Goal: Task Accomplishment & Management: Manage account settings

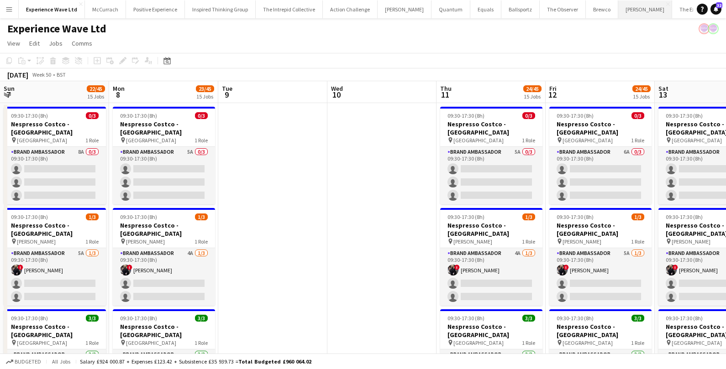
scroll to position [0, 236]
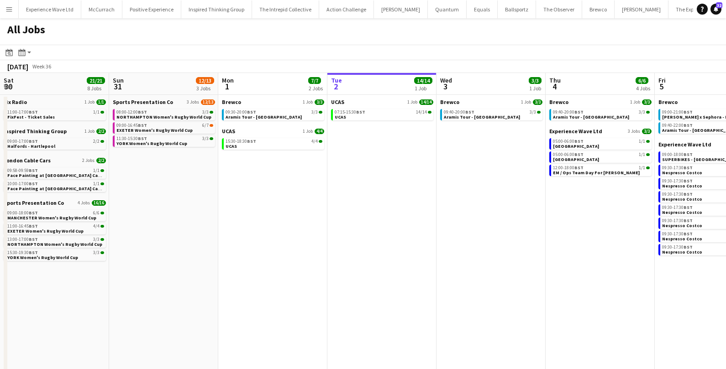
scroll to position [0, 266]
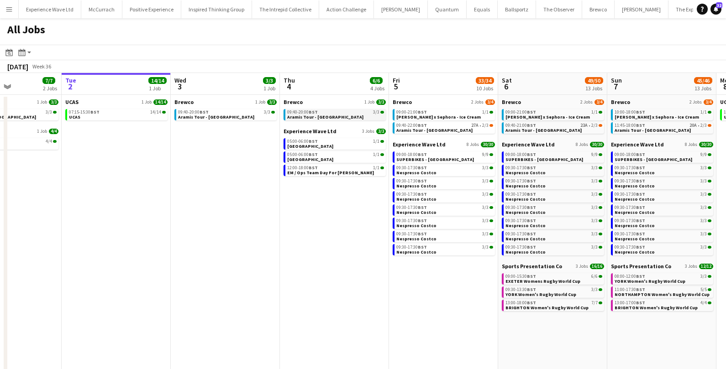
click at [343, 117] on link "09:40-20:00 BST 3/3 Aramis Tour - Liverpool" at bounding box center [335, 114] width 97 height 10
click at [471, 126] on span "27A" at bounding box center [474, 125] width 7 height 5
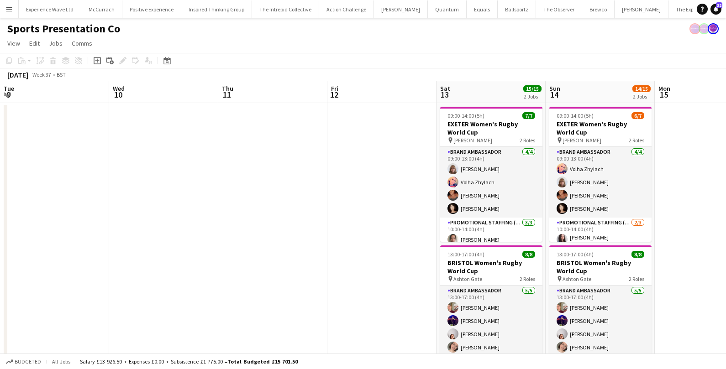
scroll to position [0, 314]
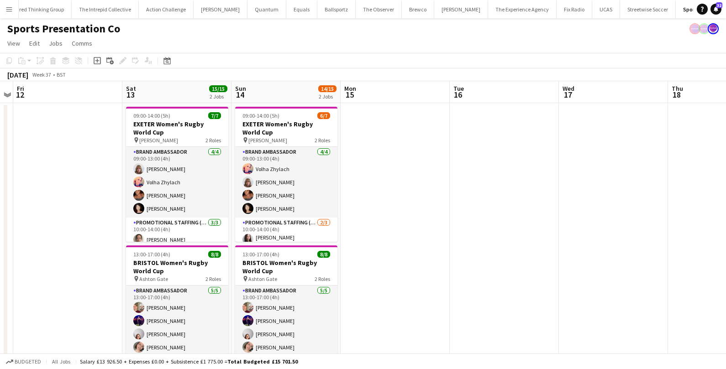
click at [9, 8] on app-icon "Menu" at bounding box center [8, 8] width 7 height 7
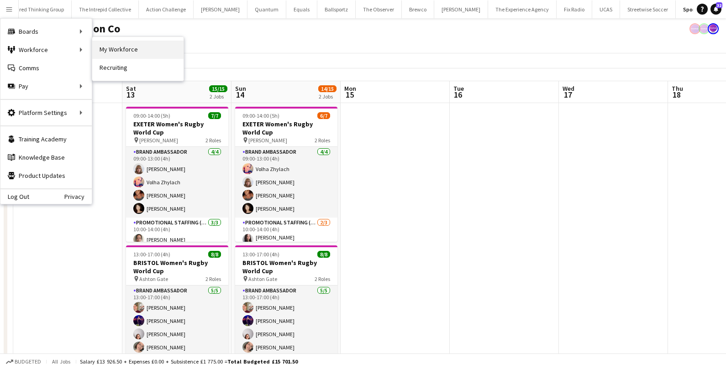
click at [109, 45] on link "My Workforce" at bounding box center [137, 50] width 91 height 18
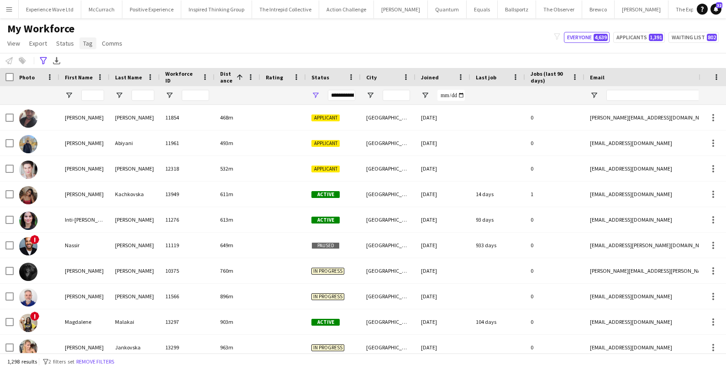
click at [83, 44] on span "Tag" at bounding box center [88, 43] width 10 height 8
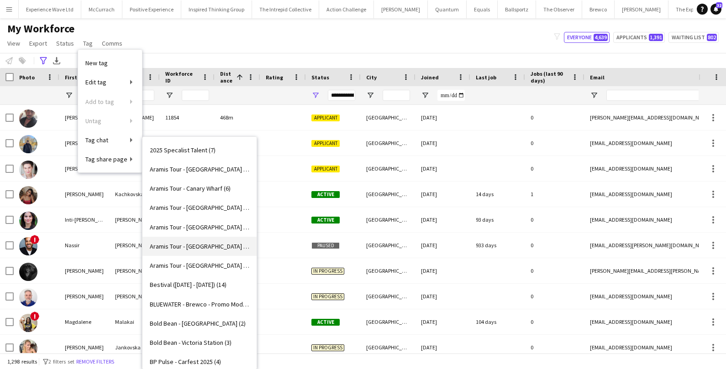
click at [179, 241] on link "Aramis Tour - LIVERPOOL (3)" at bounding box center [199, 246] width 114 height 19
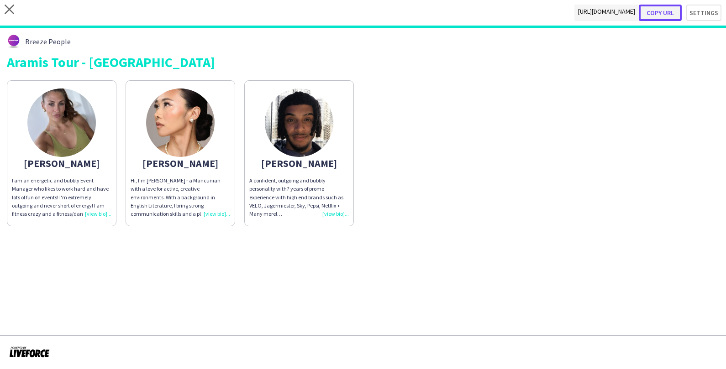
click at [664, 9] on button "Copy url" at bounding box center [660, 13] width 43 height 16
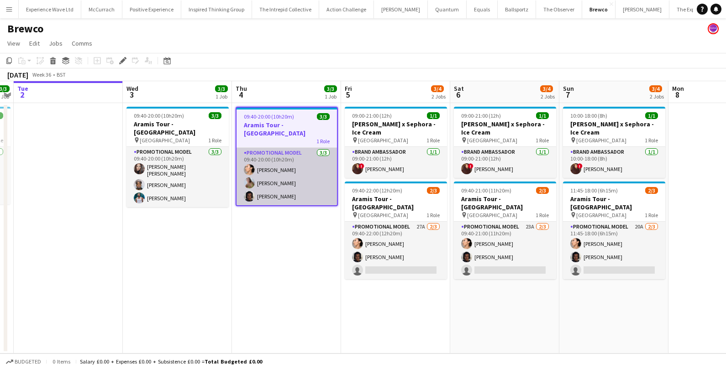
click at [271, 176] on app-card-role "Promotional Model 3/3 09:40-20:00 (10h20m) Man Ying Cheng Bethany Clews Tyler S…" at bounding box center [286, 177] width 100 height 58
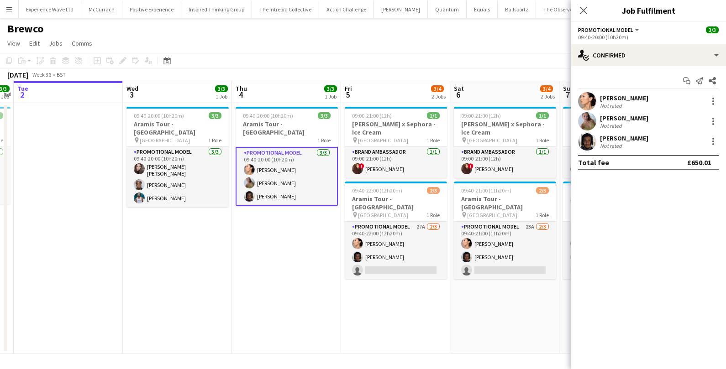
click at [627, 104] on div "Not rated" at bounding box center [624, 105] width 48 height 7
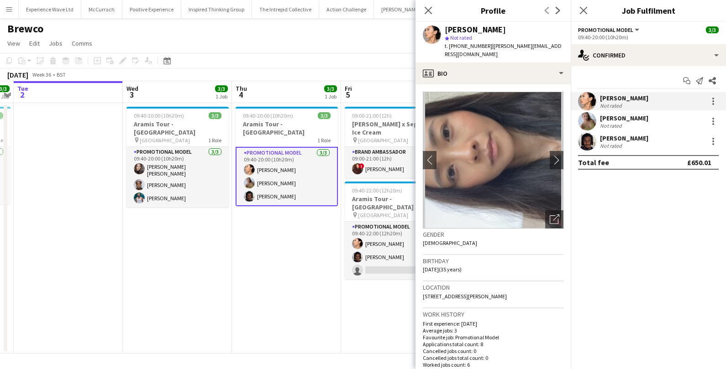
click at [607, 121] on div "Bethany Clews" at bounding box center [624, 118] width 48 height 8
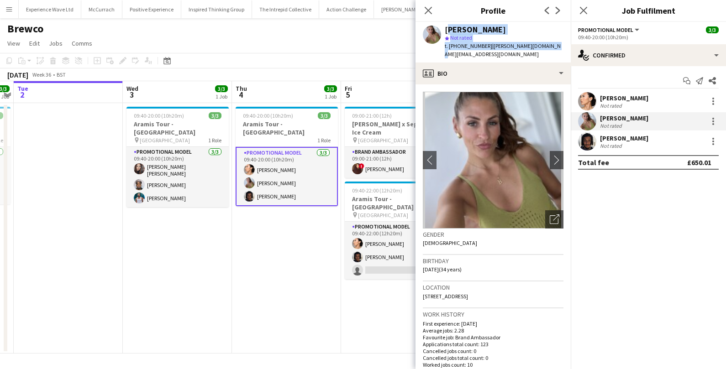
drag, startPoint x: 445, startPoint y: 30, endPoint x: 547, endPoint y: 44, distance: 103.7
click at [547, 44] on div "Bethany Clews star Not rated t. +447716585853 | betty.jo@hotmail.co.uk" at bounding box center [492, 42] width 155 height 41
copy div "Bethany Clews star Not rated t. +447716585853 | betty.jo@hotmail.co.uk"
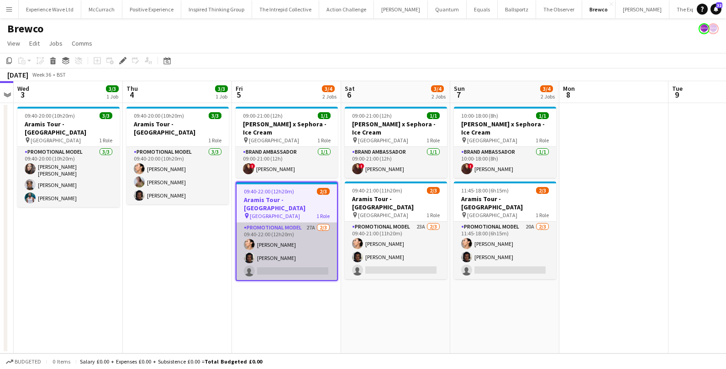
click at [313, 257] on app-card-role "Promotional Model 27A 2/3 09:40-22:00 (12h20m) Man Ying Cheng Tyler Smith singl…" at bounding box center [286, 252] width 100 height 58
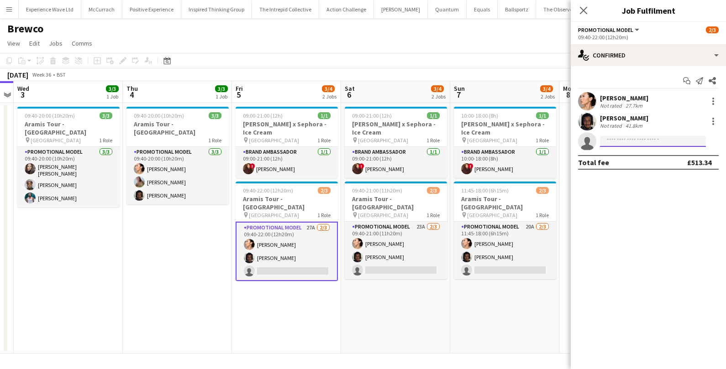
click at [624, 137] on input at bounding box center [653, 141] width 106 height 11
type input "****"
click at [648, 160] on span "mr100pand@gmail.com" at bounding box center [652, 161] width 91 height 7
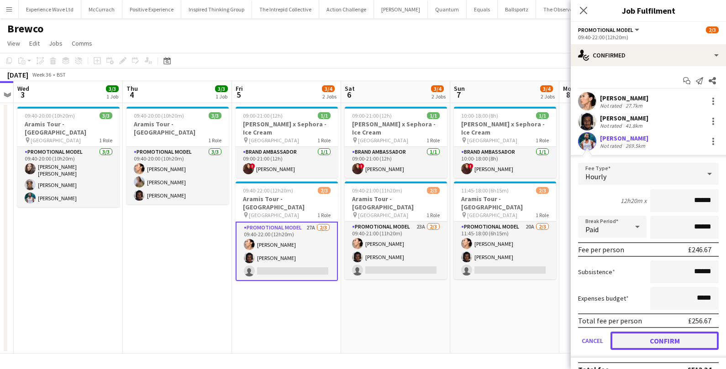
click at [642, 340] on button "Confirm" at bounding box center [664, 341] width 108 height 18
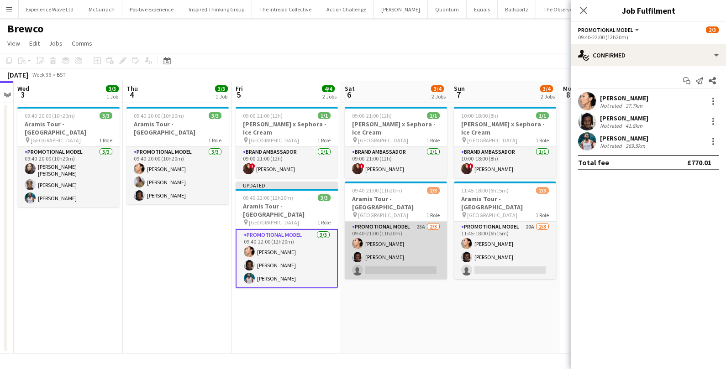
click at [420, 261] on app-card-role "Promotional Model 23A 2/3 09:40-21:00 (11h20m) Man Ying Cheng Tyler Smith singl…" at bounding box center [396, 251] width 102 height 58
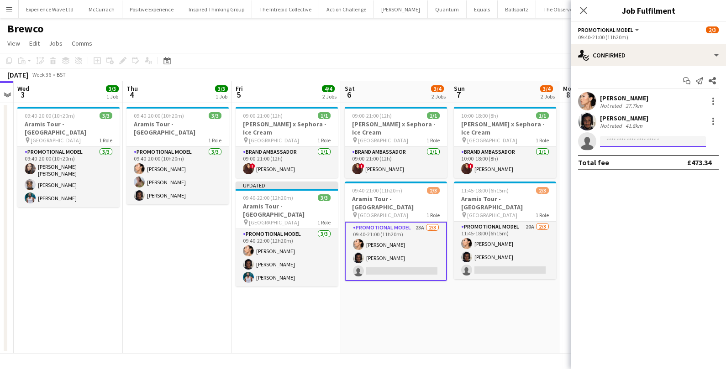
click at [612, 140] on input at bounding box center [653, 141] width 106 height 11
type input "*******"
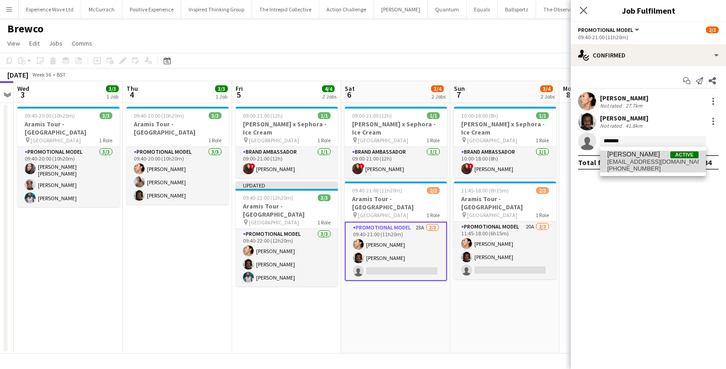
click at [651, 159] on span "mr100pand@gmail.com" at bounding box center [652, 161] width 91 height 7
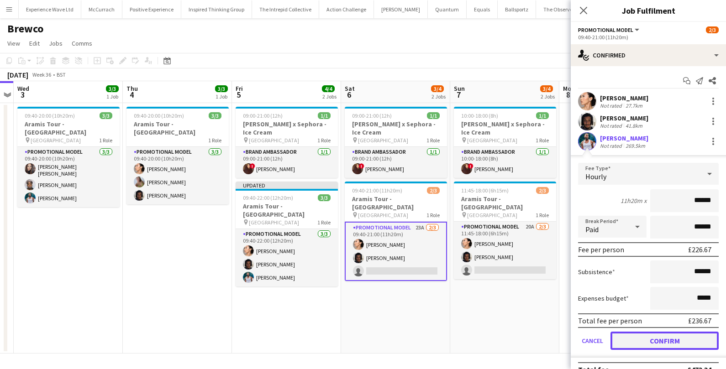
click at [644, 343] on button "Confirm" at bounding box center [664, 341] width 108 height 18
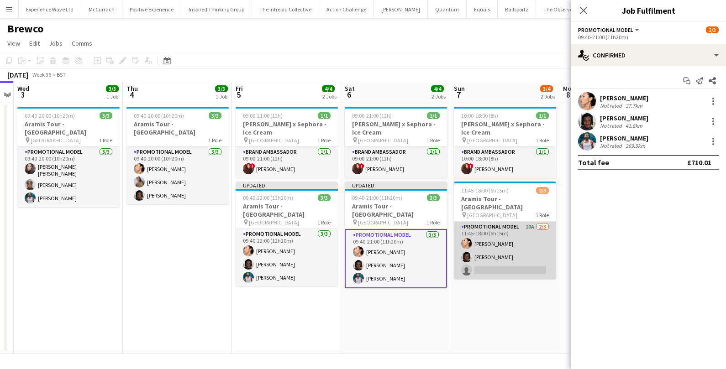
click at [518, 263] on app-card-role "Promotional Model 20A 2/3 11:45-18:00 (6h15m) Man Ying Cheng Tyler Smith single…" at bounding box center [505, 251] width 102 height 58
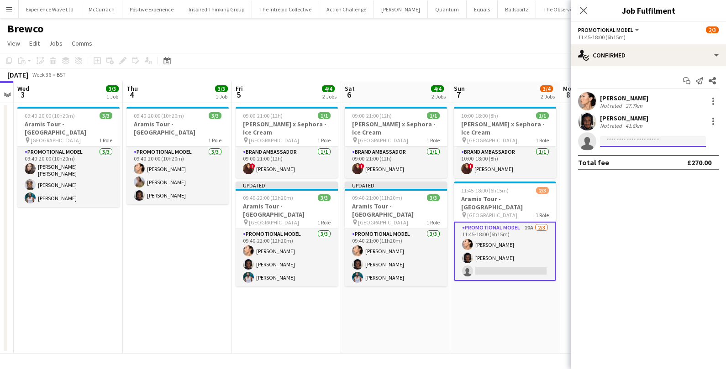
click at [623, 137] on input at bounding box center [653, 141] width 106 height 11
type input "****"
click at [660, 165] on span "mr100pand@gmail.com" at bounding box center [652, 161] width 91 height 7
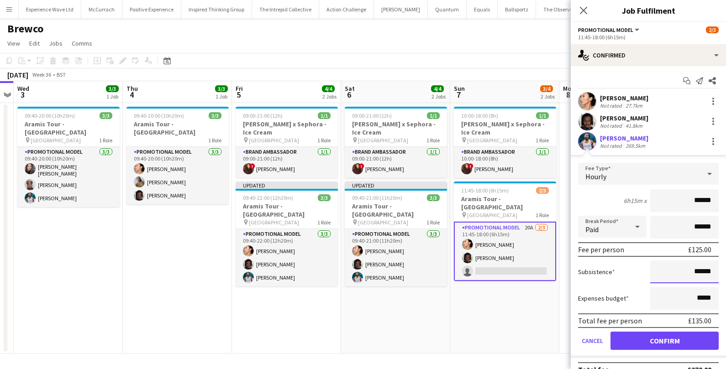
click at [698, 271] on input "******" at bounding box center [684, 272] width 68 height 23
type input "*******"
click at [696, 341] on button "Confirm" at bounding box center [664, 341] width 108 height 18
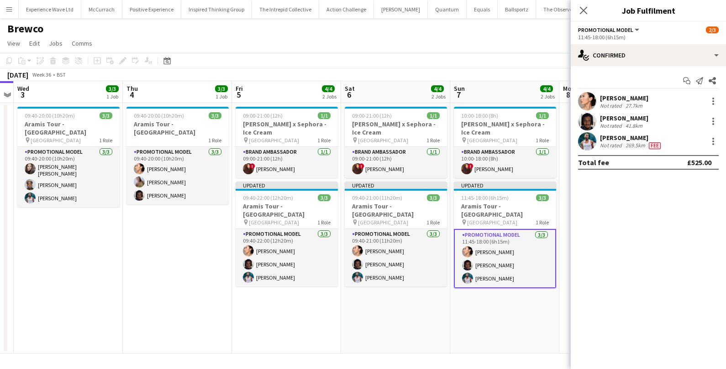
click at [514, 290] on app-date-cell "10:00-18:00 (8h) 1/1 Estée Lauder x Sephora - Ice Cream pin Westfields White Ci…" at bounding box center [504, 228] width 109 height 251
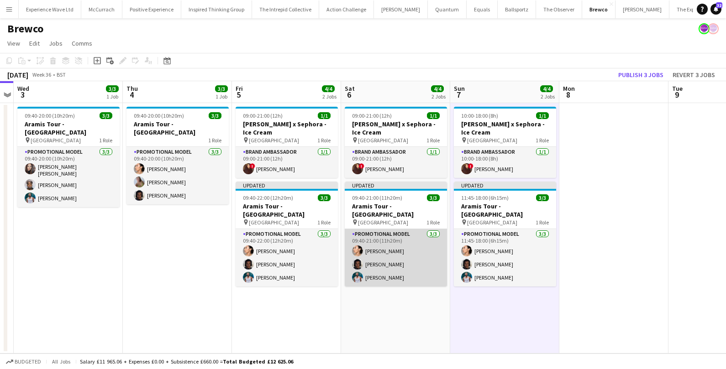
click at [418, 247] on app-card-role "Promotional Model 3/3 09:40-21:00 (11h20m) Man Ying Cheng Tyler Smith Reginald …" at bounding box center [396, 258] width 102 height 58
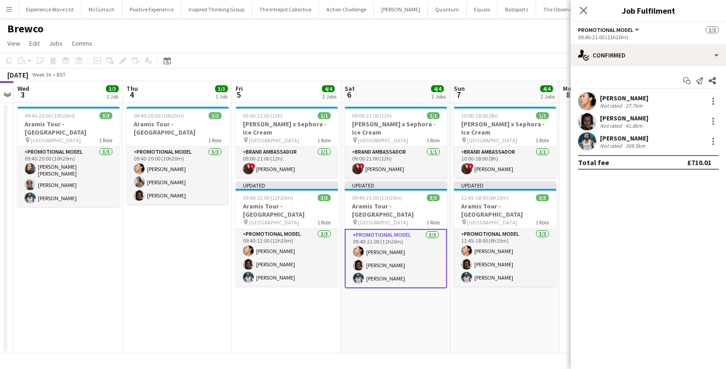
click at [677, 138] on div "Reginald Chuks Not rated 269.5km" at bounding box center [648, 141] width 155 height 18
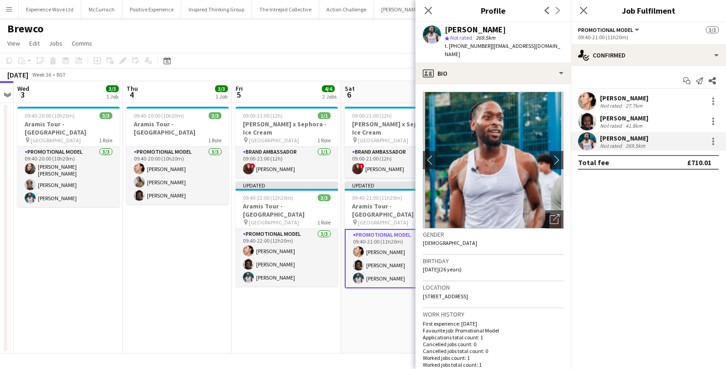
click at [367, 265] on app-card-role "Promotional Model 3/3 09:40-21:00 (11h20m) Man Ying Cheng Tyler Smith Reginald …" at bounding box center [396, 258] width 102 height 59
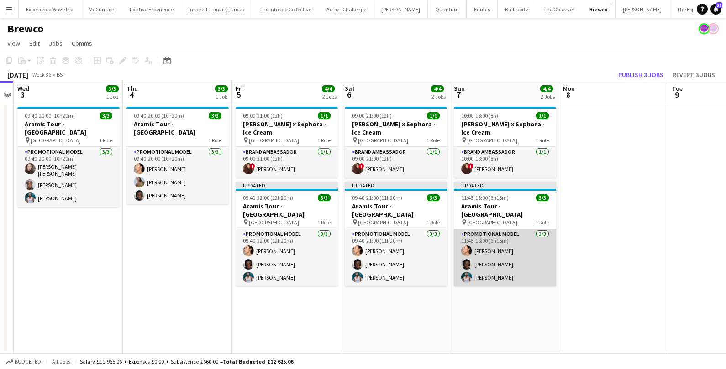
click at [513, 257] on app-card-role "Promotional Model 3/3 11:45-18:00 (6h15m) Man Ying Cheng Tyler Smith Reginald C…" at bounding box center [505, 258] width 102 height 58
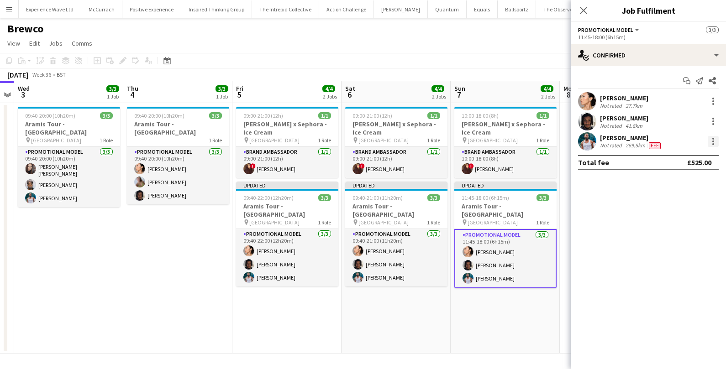
click at [715, 141] on div at bounding box center [712, 141] width 11 height 11
click at [694, 155] on span "Edit fee" at bounding box center [683, 158] width 57 height 8
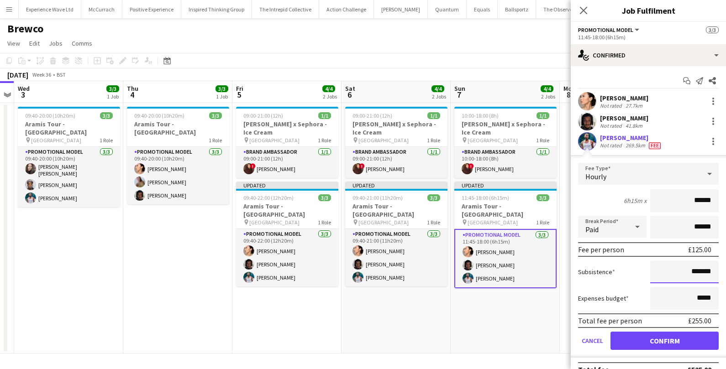
click at [697, 271] on input "*******" at bounding box center [684, 272] width 68 height 23
type input "*******"
click at [692, 340] on button "Confirm" at bounding box center [664, 341] width 108 height 18
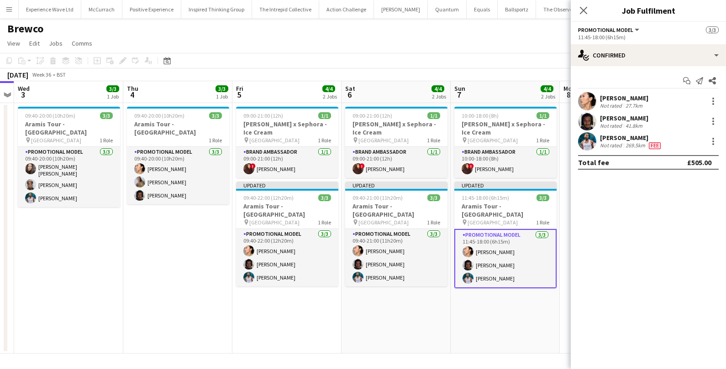
click at [509, 336] on app-date-cell "10:00-18:00 (8h) 1/1 Estée Lauder x Sephora - Ice Cream pin Westfields White Ci…" at bounding box center [504, 228] width 109 height 251
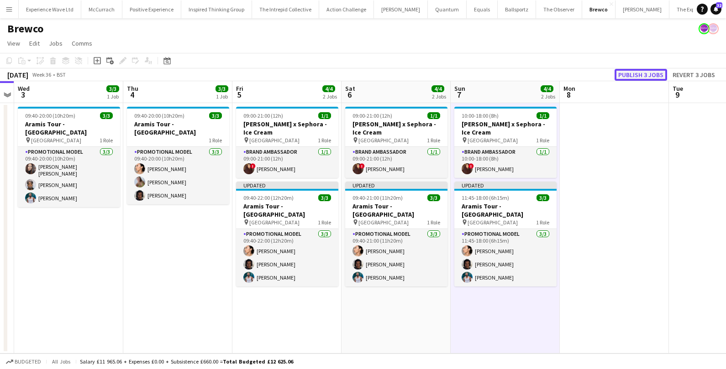
click at [635, 76] on button "Publish 3 jobs" at bounding box center [640, 75] width 52 height 12
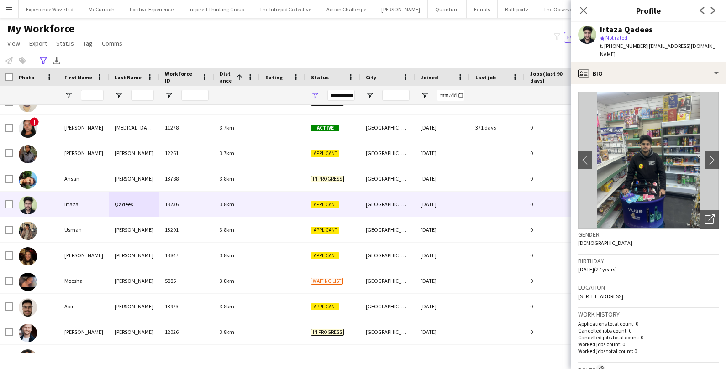
scroll to position [0, 0]
click at [39, 55] on div "Advanced filters" at bounding box center [43, 60] width 11 height 11
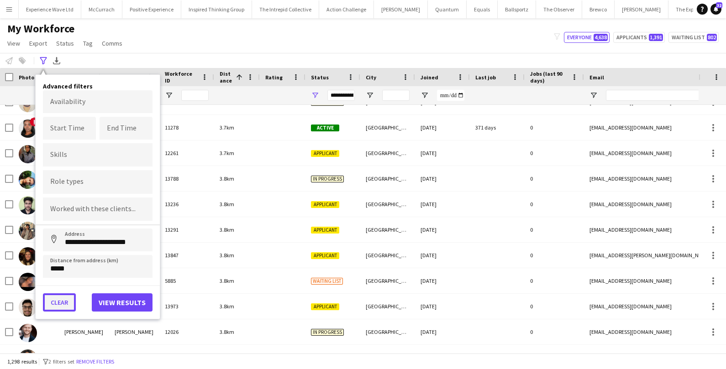
click at [62, 302] on button "Clear" at bounding box center [59, 302] width 33 height 18
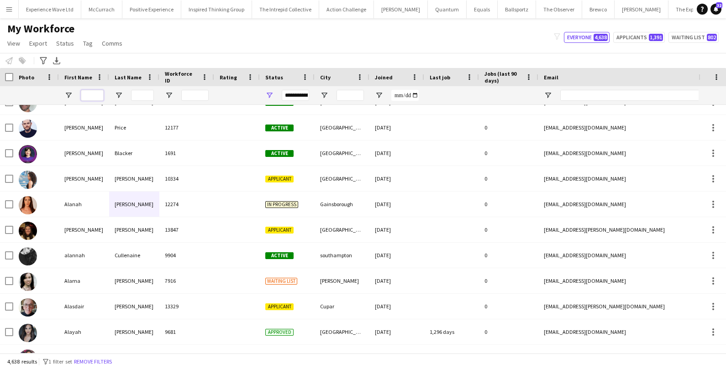
click at [94, 99] on input "First Name Filter Input" at bounding box center [92, 95] width 23 height 11
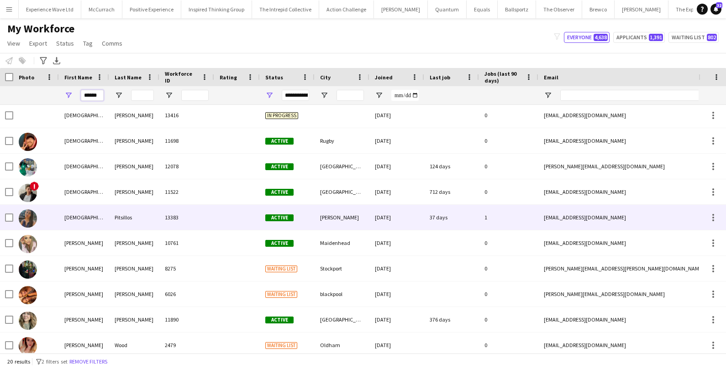
scroll to position [0, 0]
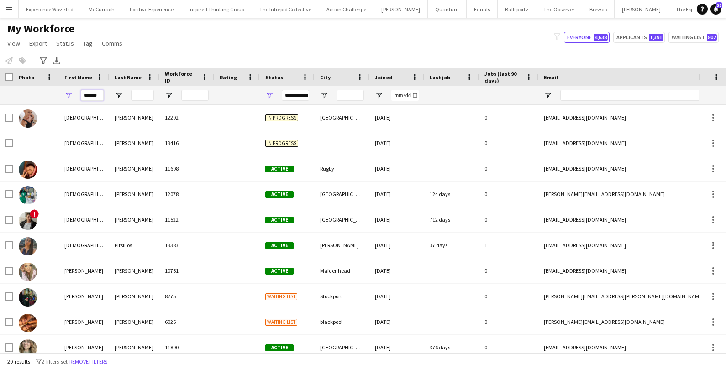
type input "******"
click at [143, 94] on input "Last Name Filter Input" at bounding box center [142, 95] width 23 height 11
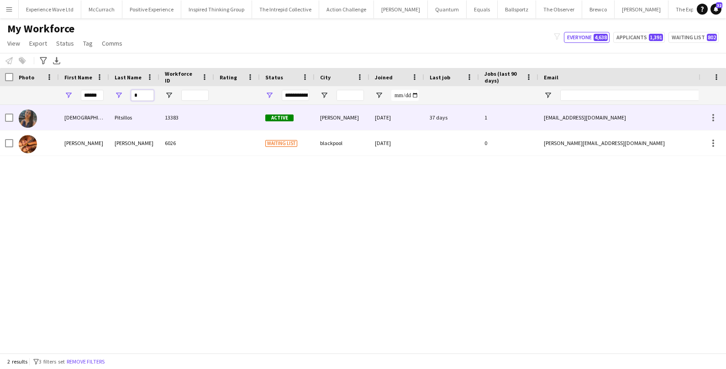
type input "*"
click at [123, 117] on div "Pitsillos" at bounding box center [134, 117] width 50 height 25
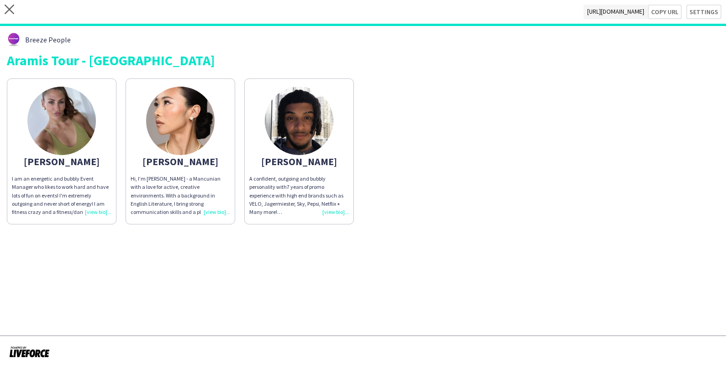
click at [64, 117] on img at bounding box center [61, 121] width 68 height 68
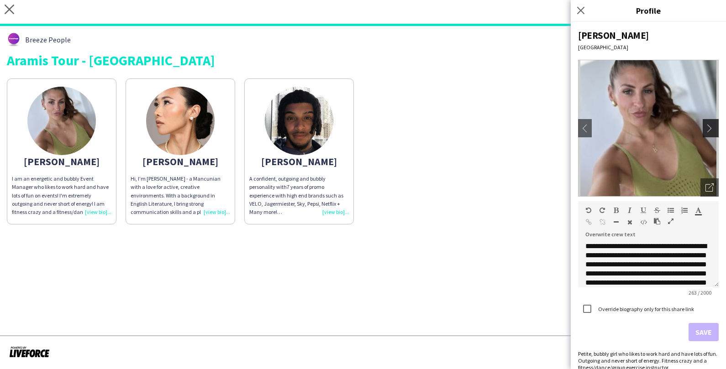
click at [714, 131] on app-icon "chevron-right" at bounding box center [711, 128] width 13 height 8
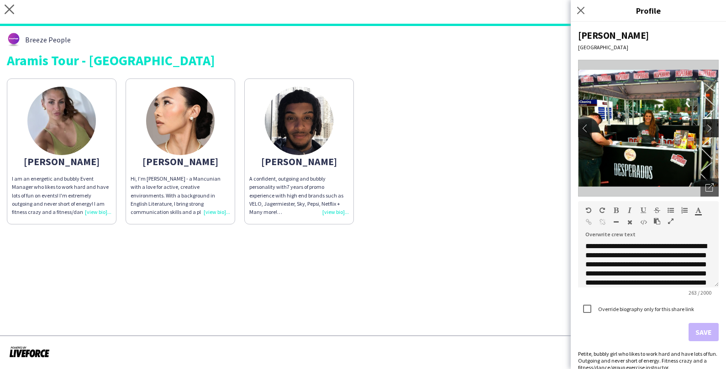
click at [714, 131] on app-icon "chevron-right" at bounding box center [711, 128] width 13 height 8
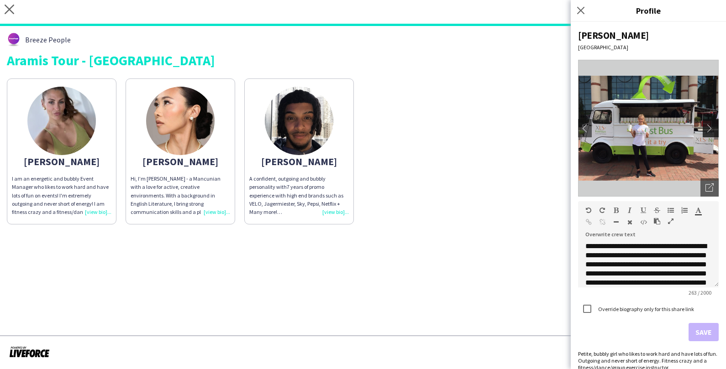
click at [714, 132] on app-icon "chevron-right" at bounding box center [711, 128] width 13 height 8
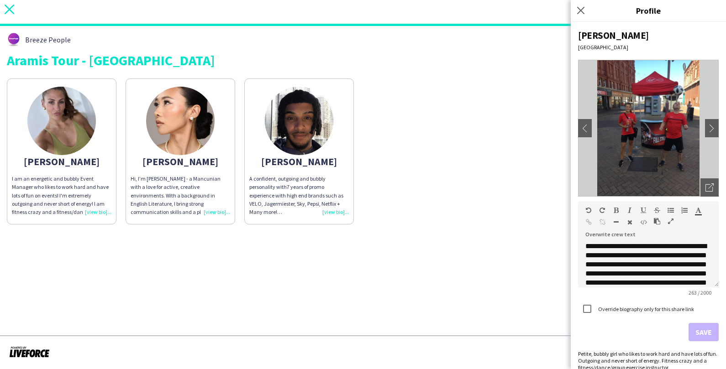
click at [10, 6] on icon "close" at bounding box center [10, 10] width 10 height 10
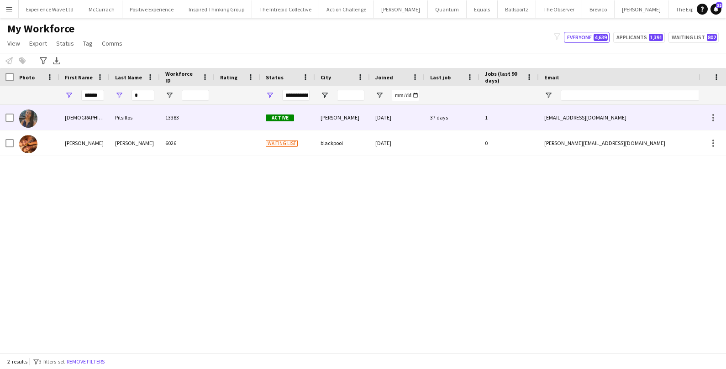
click at [78, 119] on div "Christianna" at bounding box center [84, 117] width 50 height 25
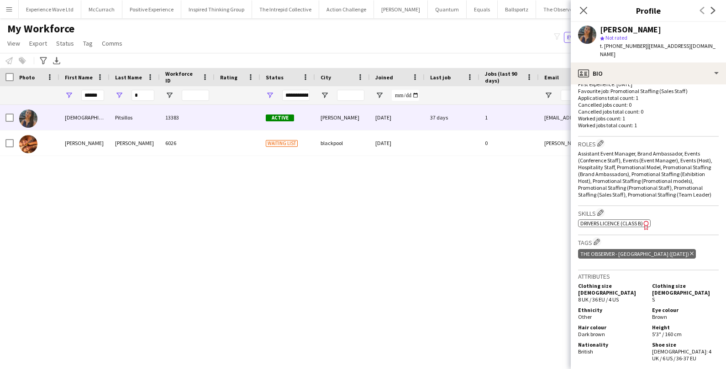
scroll to position [243, 0]
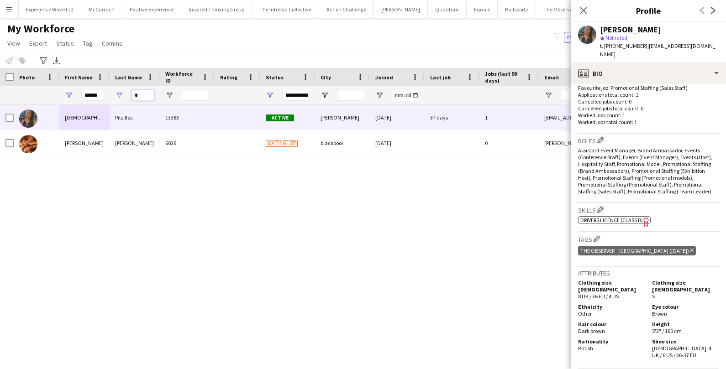
drag, startPoint x: 151, startPoint y: 94, endPoint x: 124, endPoint y: 92, distance: 27.0
click at [125, 93] on div "*" at bounding box center [135, 95] width 50 height 18
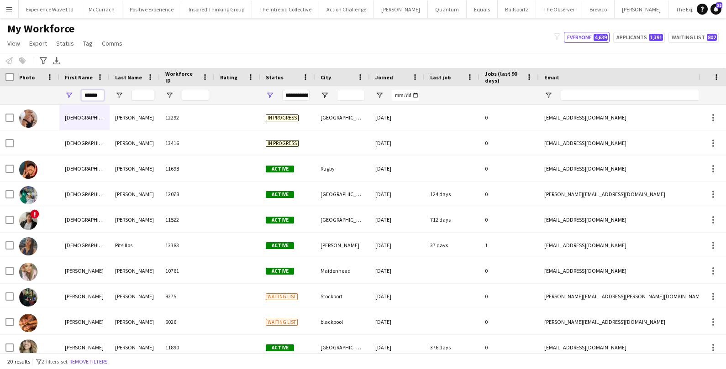
drag, startPoint x: 101, startPoint y: 94, endPoint x: 52, endPoint y: 88, distance: 49.1
click at [52, 88] on div "******" at bounding box center [495, 95] width 990 height 18
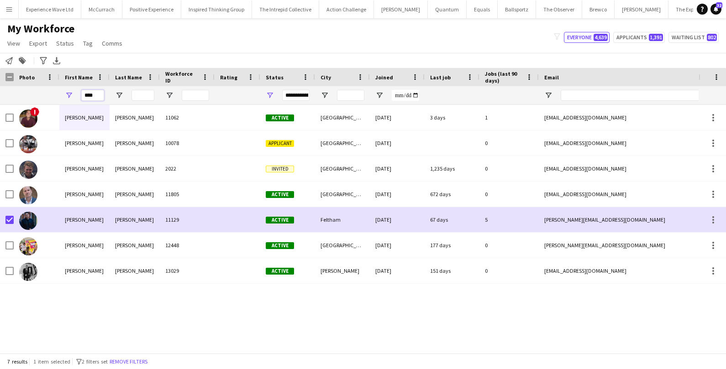
drag, startPoint x: 99, startPoint y: 94, endPoint x: 72, endPoint y: 92, distance: 27.5
click at [74, 93] on div "****" at bounding box center [84, 95] width 50 height 18
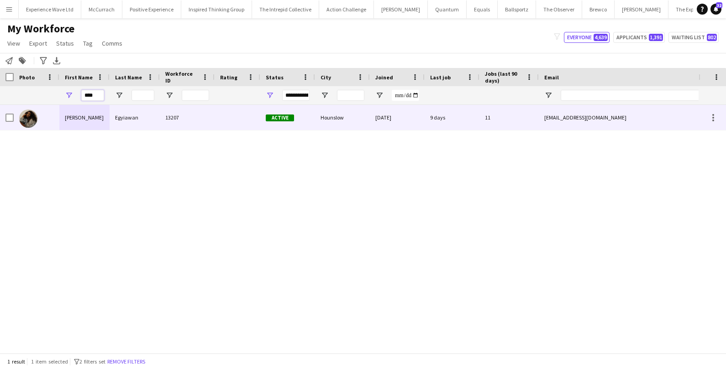
type input "****"
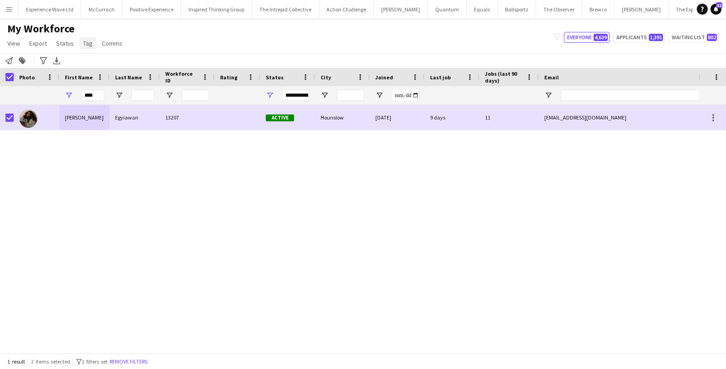
click at [87, 45] on span "Tag" at bounding box center [88, 43] width 10 height 8
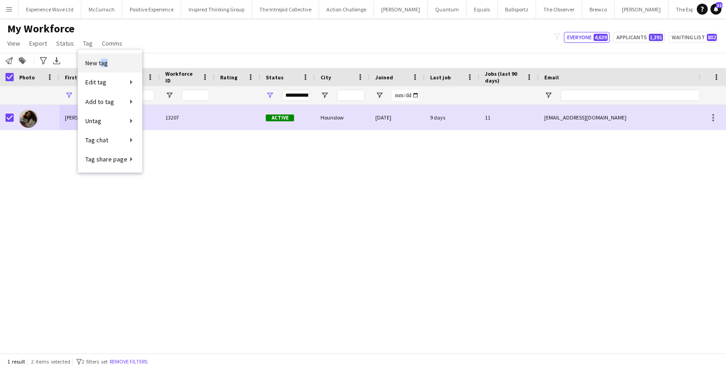
click at [100, 67] on link "New tag" at bounding box center [110, 62] width 64 height 19
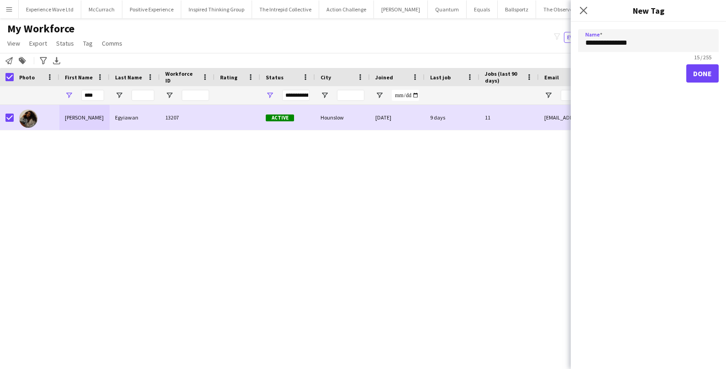
type input "**********"
click at [702, 73] on button "Done" at bounding box center [702, 73] width 32 height 18
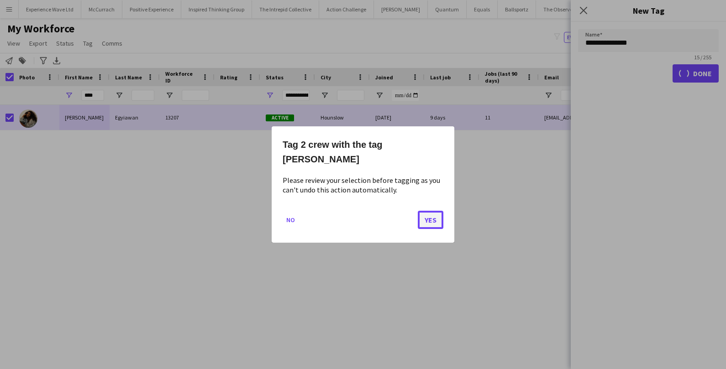
click at [438, 217] on button "Yes" at bounding box center [431, 220] width 26 height 18
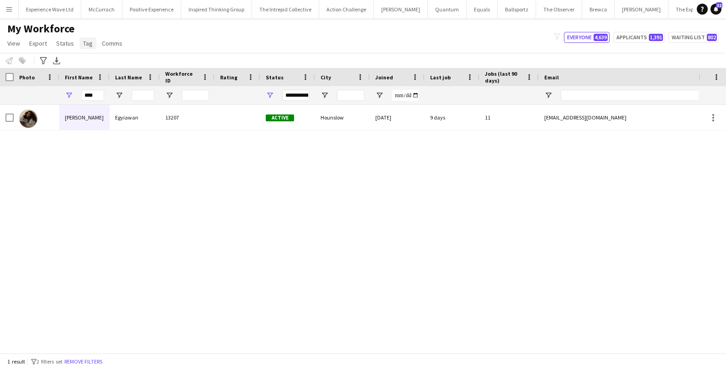
click at [83, 42] on span "Tag" at bounding box center [88, 43] width 10 height 8
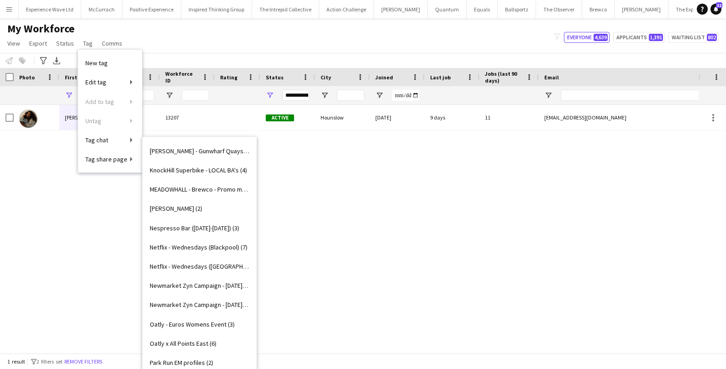
scroll to position [832, 0]
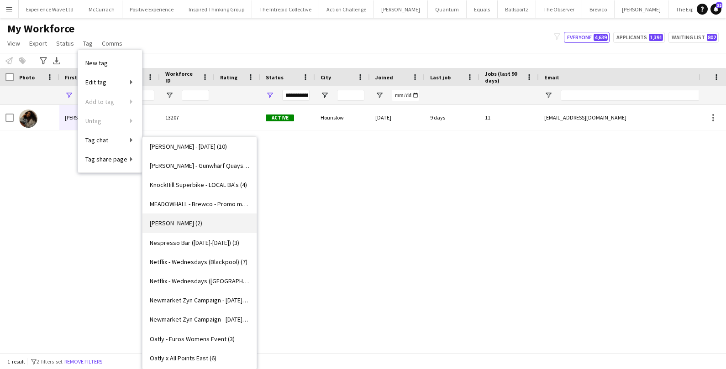
click at [191, 223] on span "Monty Bojangles (2)" at bounding box center [176, 223] width 52 height 8
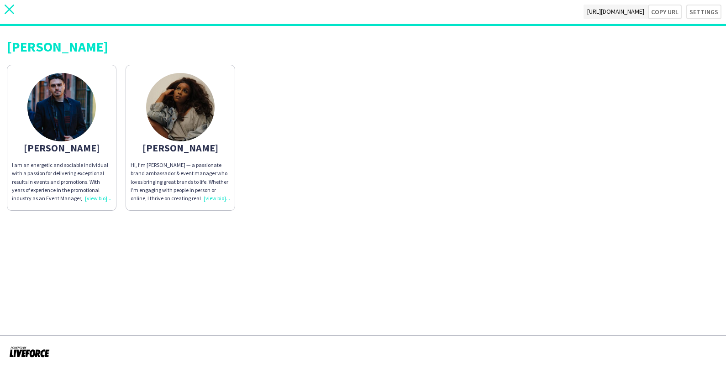
click at [9, 12] on icon "close" at bounding box center [10, 10] width 10 height 10
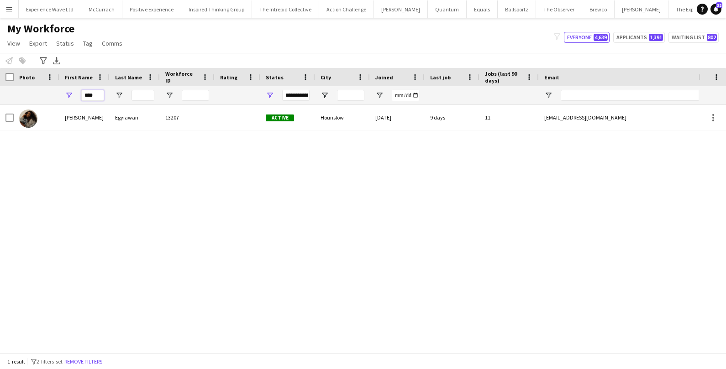
drag, startPoint x: 98, startPoint y: 98, endPoint x: 80, endPoint y: 97, distance: 17.3
click at [80, 97] on div "****" at bounding box center [84, 95] width 50 height 18
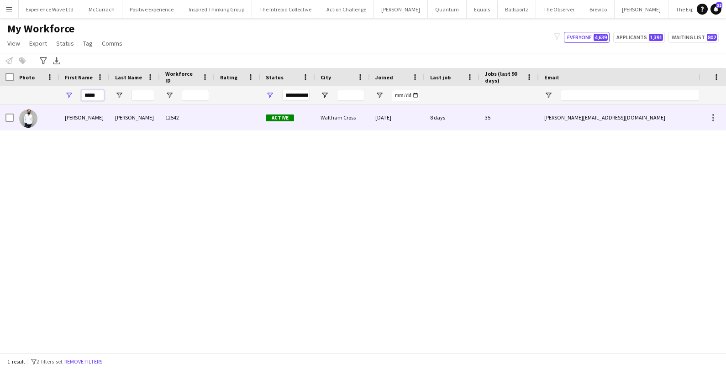
type input "*****"
click at [80, 118] on div "[PERSON_NAME]" at bounding box center [84, 117] width 50 height 25
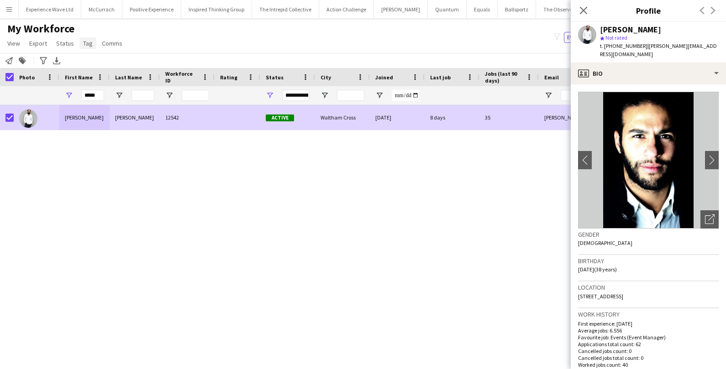
click at [85, 45] on span "Tag" at bounding box center [88, 43] width 10 height 8
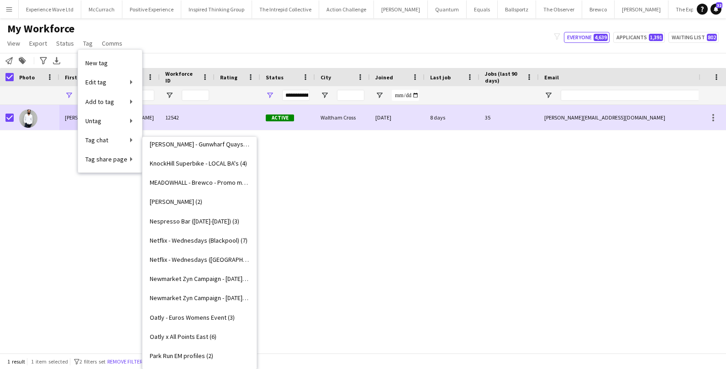
scroll to position [833, 0]
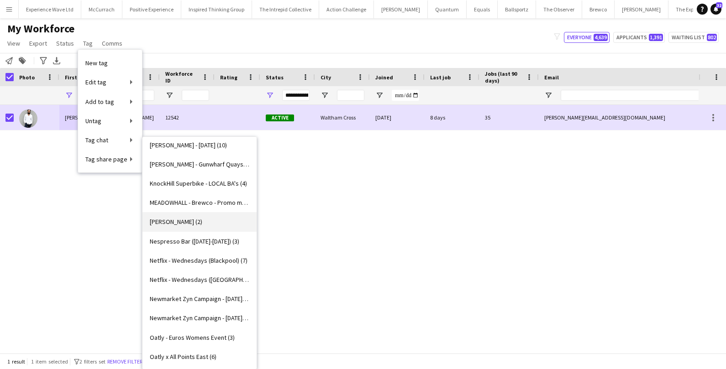
click at [172, 225] on link "Monty Bojangles (2)" at bounding box center [199, 221] width 114 height 19
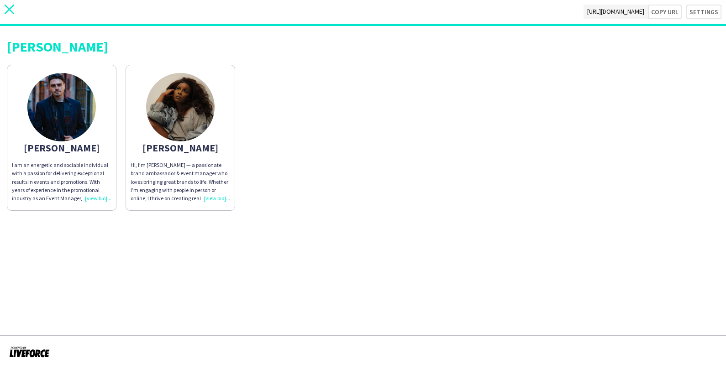
click at [6, 12] on icon at bounding box center [10, 10] width 10 height 10
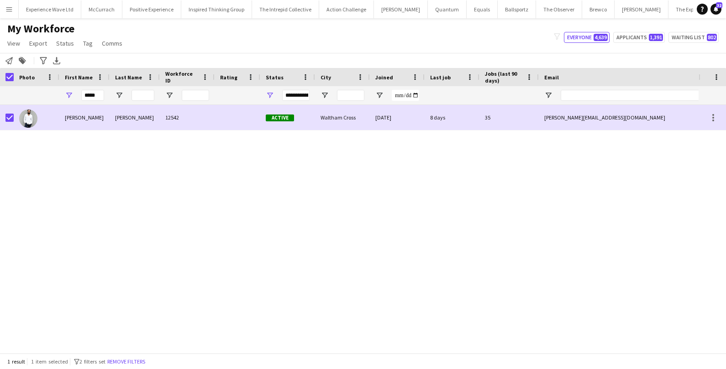
click at [80, 50] on app-page-menu "View Views Default view New view Update view Delete view Edit name Customise vi…" at bounding box center [65, 44] width 131 height 17
click at [84, 41] on span "Tag" at bounding box center [88, 43] width 10 height 8
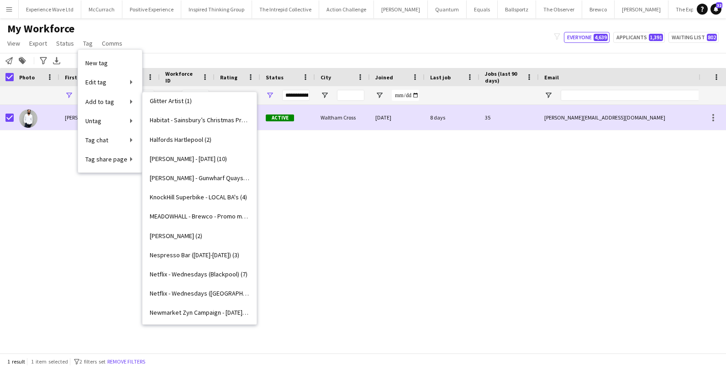
scroll to position [777, 0]
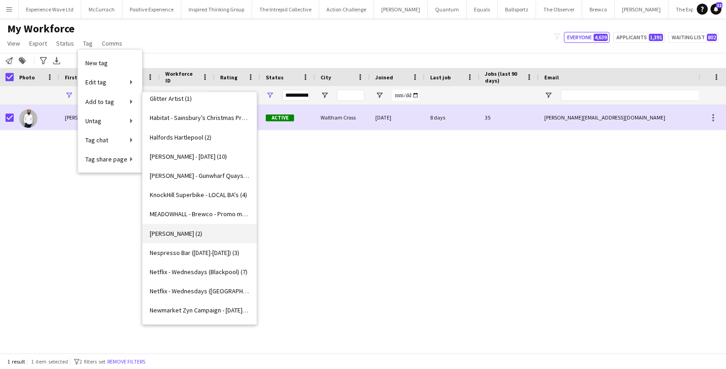
click at [182, 231] on span "Monty Bojangles (2)" at bounding box center [176, 234] width 52 height 8
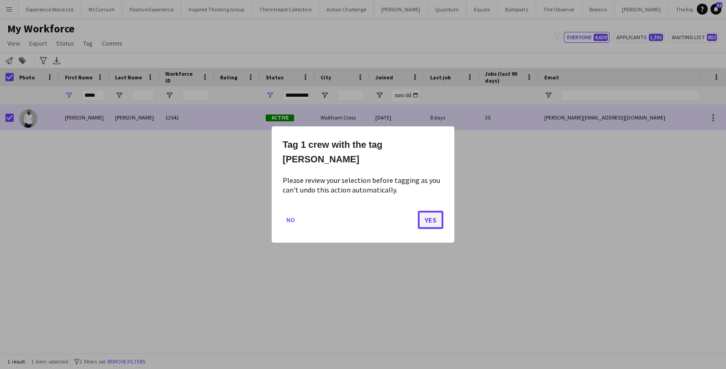
click at [425, 221] on button "Yes" at bounding box center [431, 220] width 26 height 18
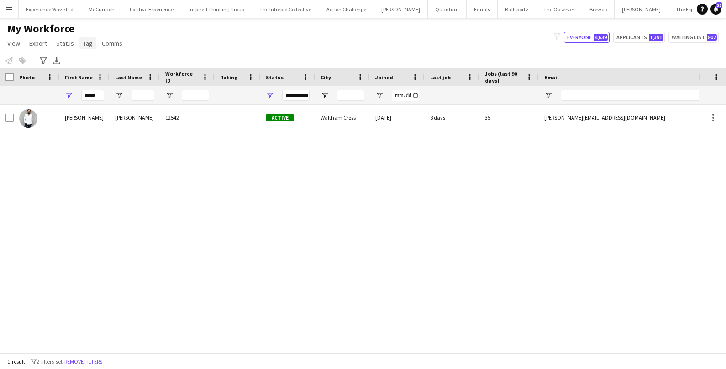
click at [91, 47] on link "Tag" at bounding box center [87, 43] width 17 height 12
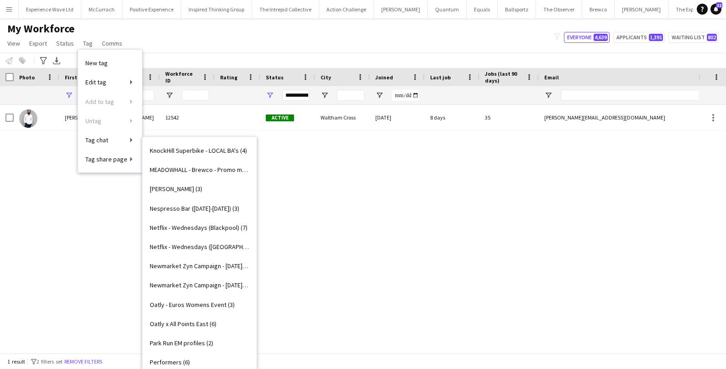
scroll to position [854, 0]
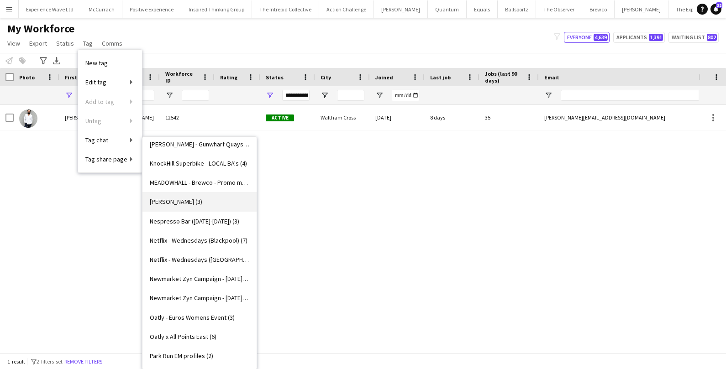
click at [182, 198] on span "[PERSON_NAME] (3)" at bounding box center [176, 202] width 52 height 8
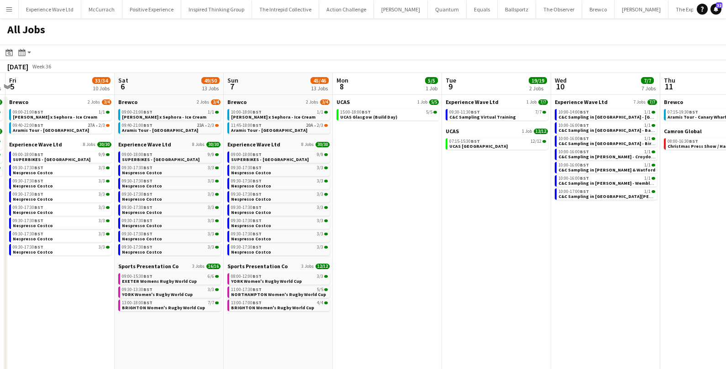
scroll to position [0, 306]
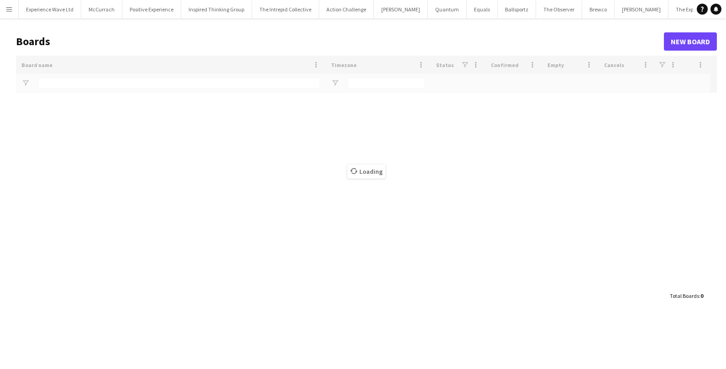
type input "***"
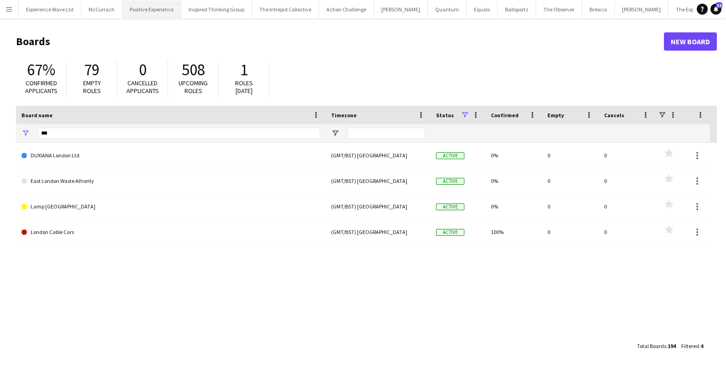
click at [141, 8] on button "Positive Experience Close" at bounding box center [151, 9] width 59 height 18
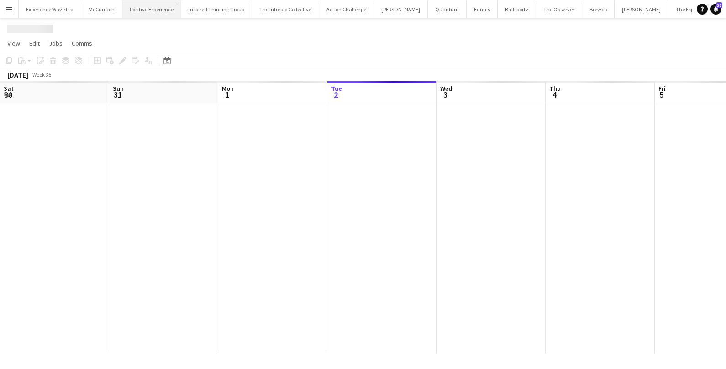
scroll to position [0, 218]
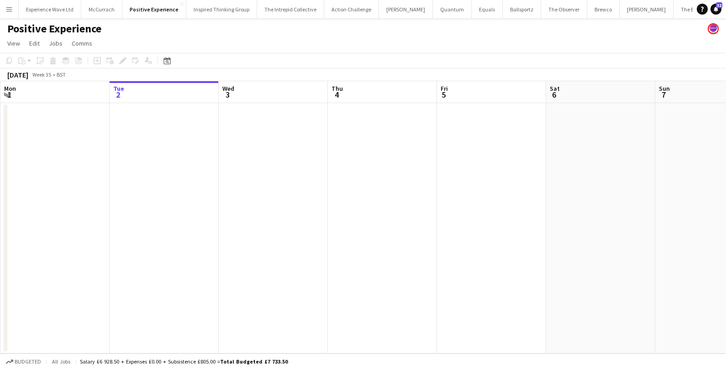
click at [7, 11] on app-icon "Menu" at bounding box center [8, 8] width 7 height 7
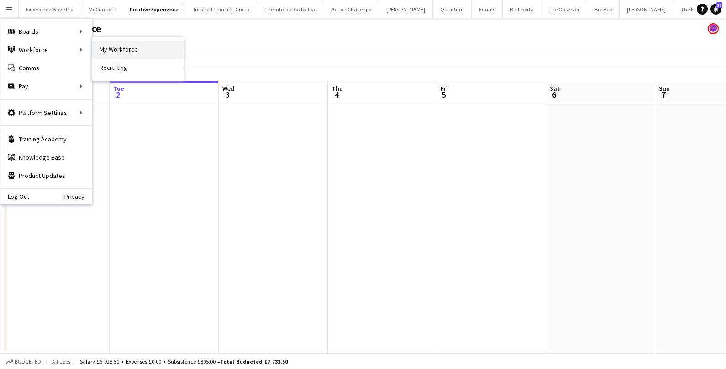
click at [126, 43] on link "My Workforce" at bounding box center [137, 50] width 91 height 18
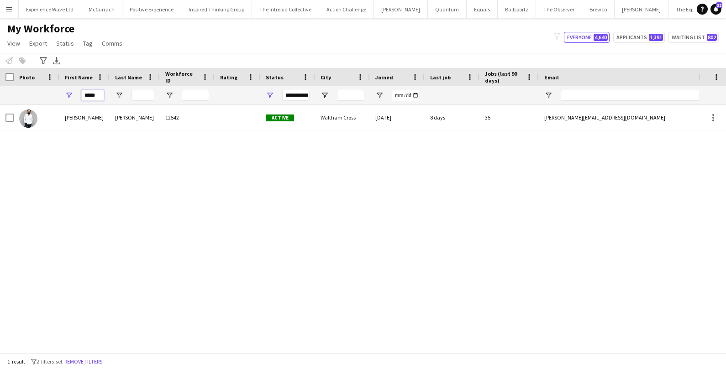
drag, startPoint x: 102, startPoint y: 93, endPoint x: 66, endPoint y: 92, distance: 36.1
click at [66, 92] on div "*****" at bounding box center [84, 95] width 50 height 18
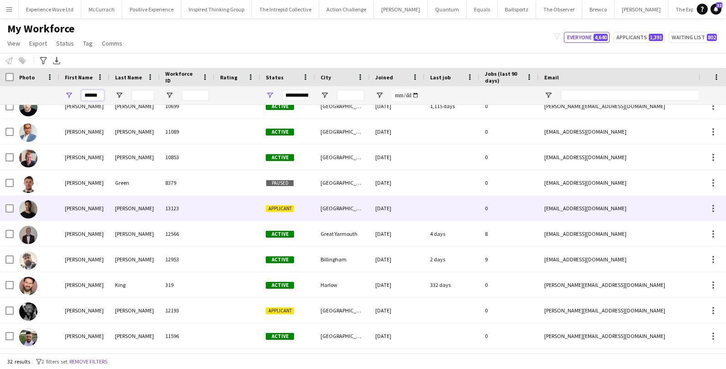
scroll to position [166, 0]
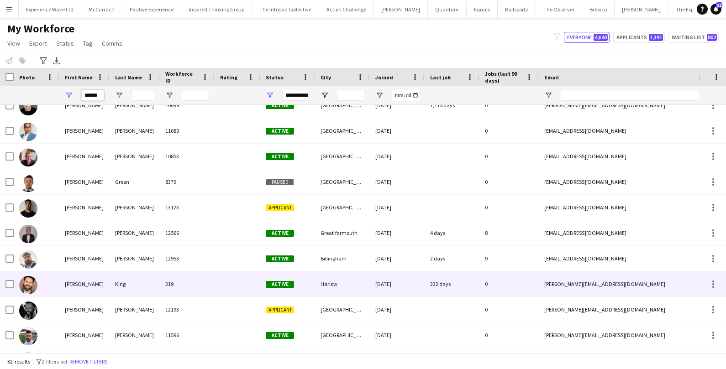
type input "******"
click at [59, 282] on div "Daniel" at bounding box center [84, 284] width 50 height 25
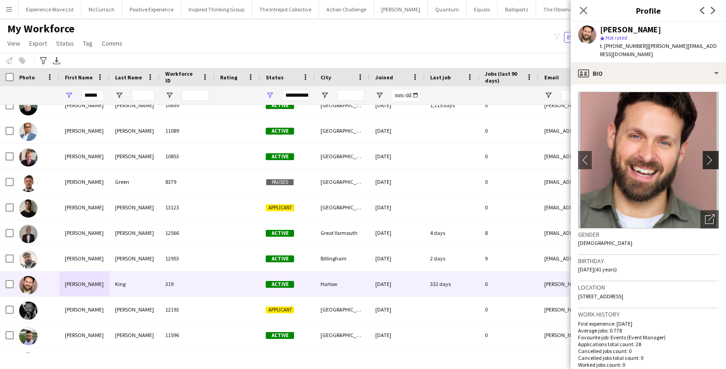
click at [715, 160] on app-icon "chevron-right" at bounding box center [712, 160] width 14 height 10
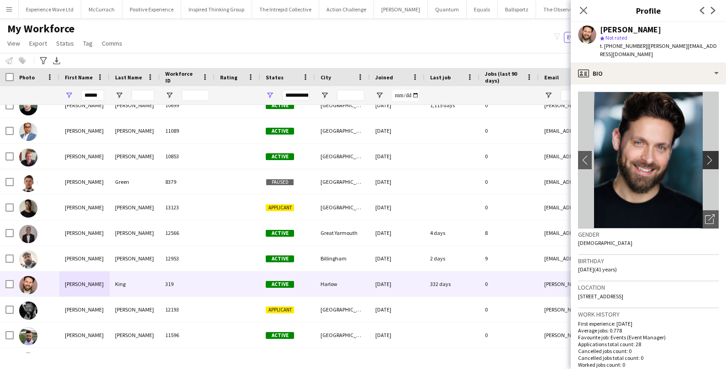
click at [715, 160] on app-icon "chevron-right" at bounding box center [712, 160] width 14 height 10
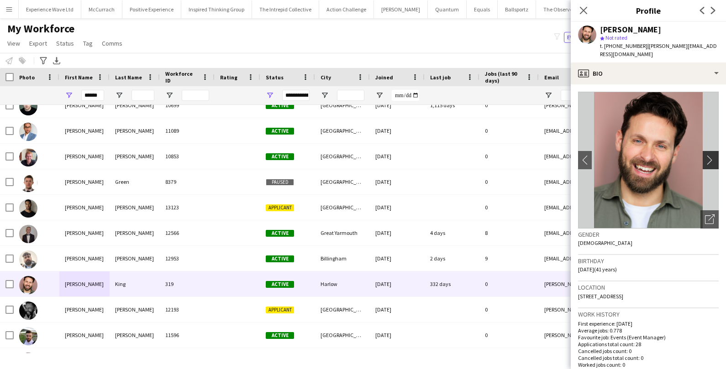
click at [715, 160] on app-icon "chevron-right" at bounding box center [712, 160] width 14 height 10
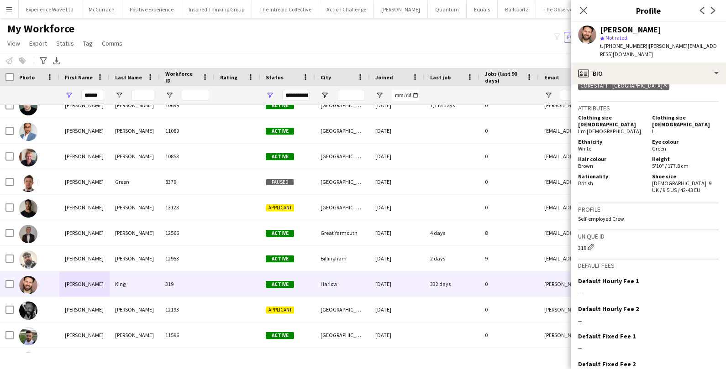
scroll to position [432, 0]
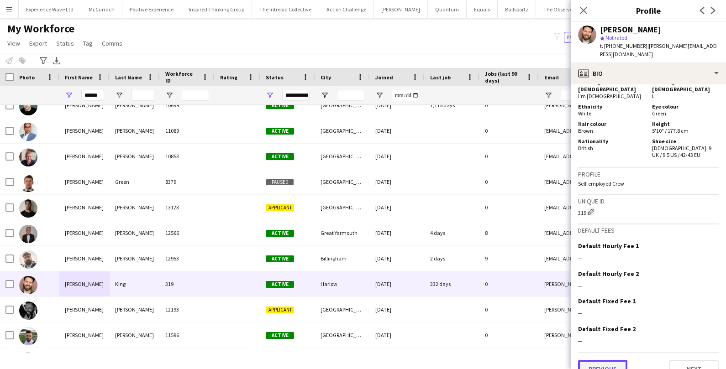
click at [591, 360] on button "Previous" at bounding box center [602, 369] width 49 height 18
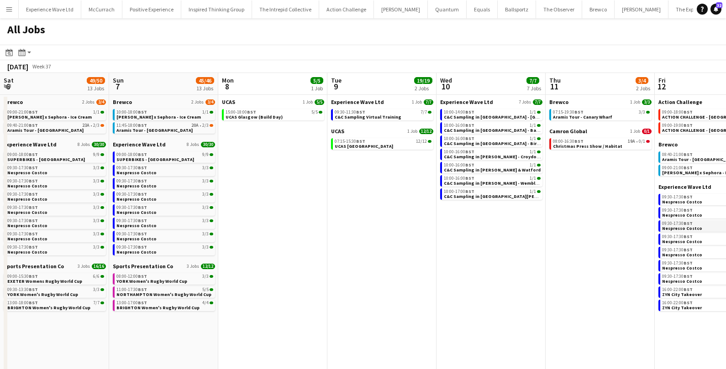
scroll to position [0, 382]
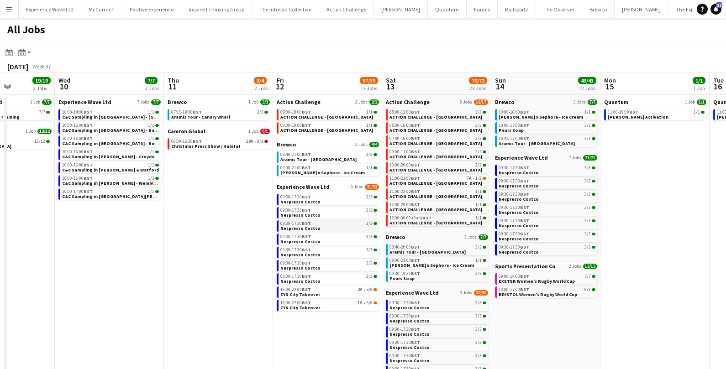
click at [333, 226] on link "09:30-17:30 BST 3/3 Nespresso Costco" at bounding box center [328, 225] width 97 height 10
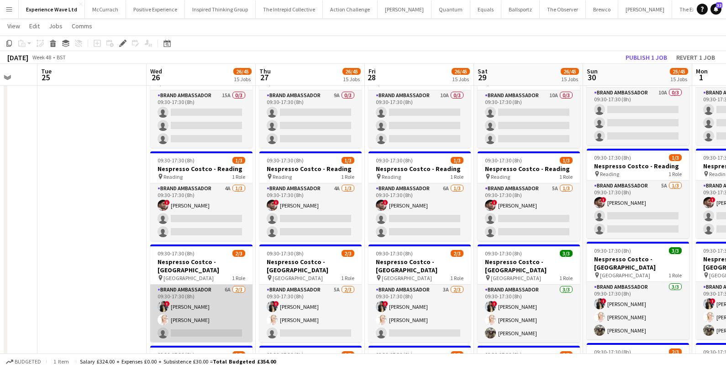
scroll to position [0, 289]
click at [183, 285] on app-card-role "Brand Ambassador 6A [DATE] 09:30-17:30 (8h) ! [PERSON_NAME] [PERSON_NAME] singl…" at bounding box center [202, 314] width 102 height 58
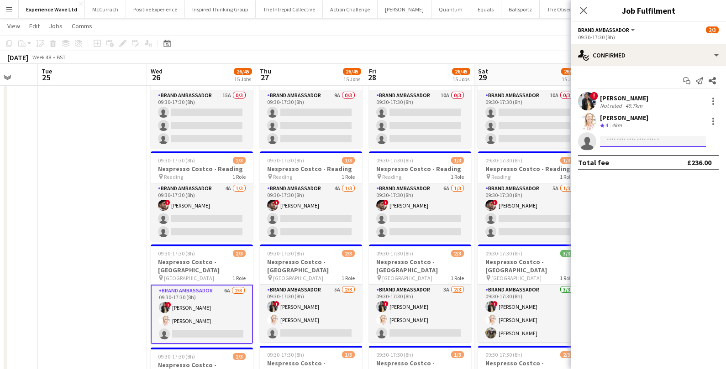
click at [647, 136] on input at bounding box center [653, 141] width 106 height 11
type input "*"
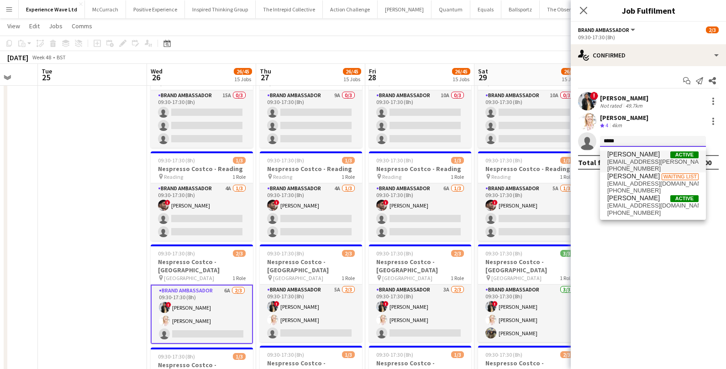
type input "*****"
click at [655, 156] on span "Ashleigh-Sue Moore" at bounding box center [633, 155] width 52 height 8
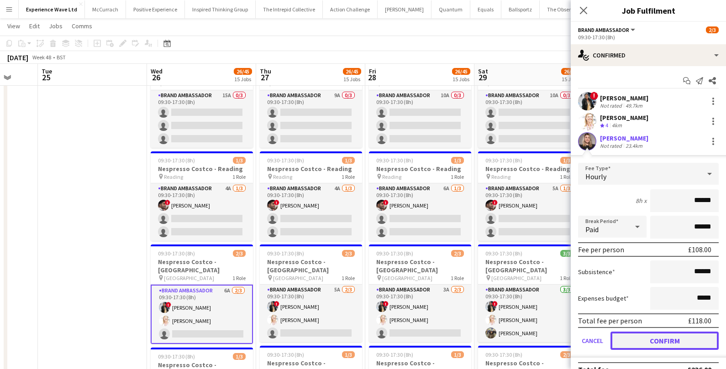
click at [644, 342] on button "Confirm" at bounding box center [664, 341] width 108 height 18
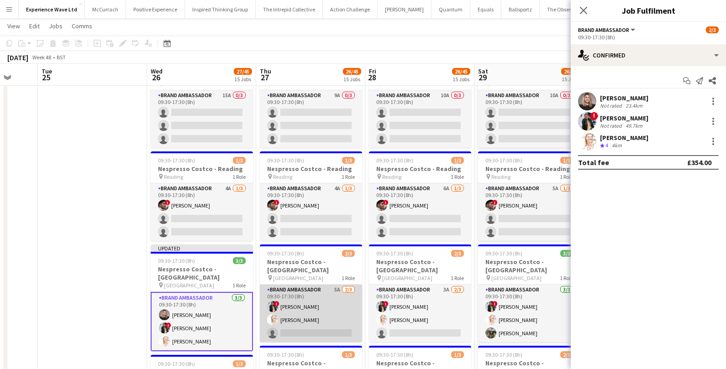
click at [342, 285] on app-card-role "Brand Ambassador 5A 2/3 09:30-17:30 (8h) ! Mary Shirley Gladson Karen Salvin si…" at bounding box center [311, 314] width 102 height 58
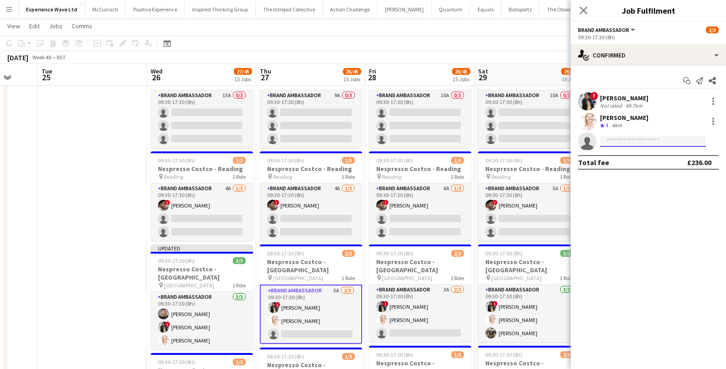
click at [622, 140] on input at bounding box center [653, 141] width 106 height 11
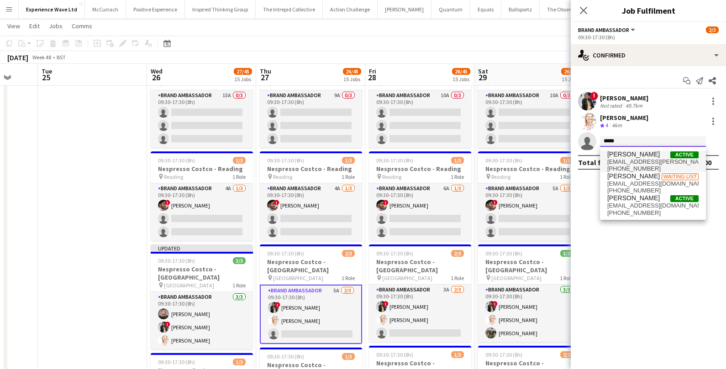
type input "*****"
click at [622, 162] on span "ashleighsue.moore@yahoo.com" at bounding box center [652, 161] width 91 height 7
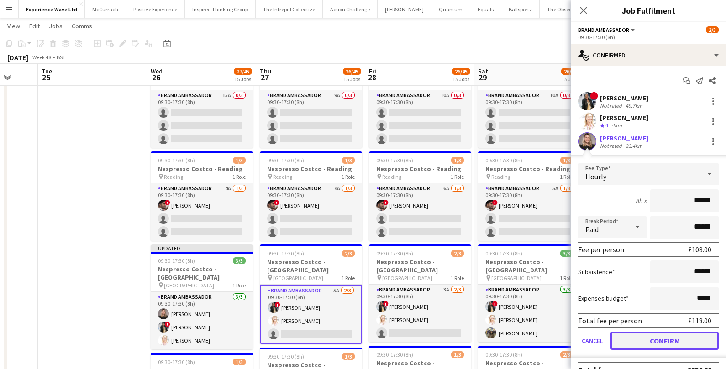
click at [649, 345] on button "Confirm" at bounding box center [664, 341] width 108 height 18
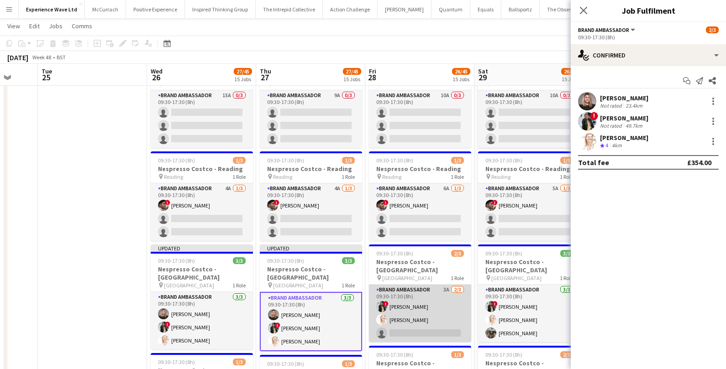
click at [415, 285] on app-card-role "Brand Ambassador 3A 2/3 09:30-17:30 (8h) ! Mary Shirley Gladson Karen Salvin si…" at bounding box center [420, 314] width 102 height 58
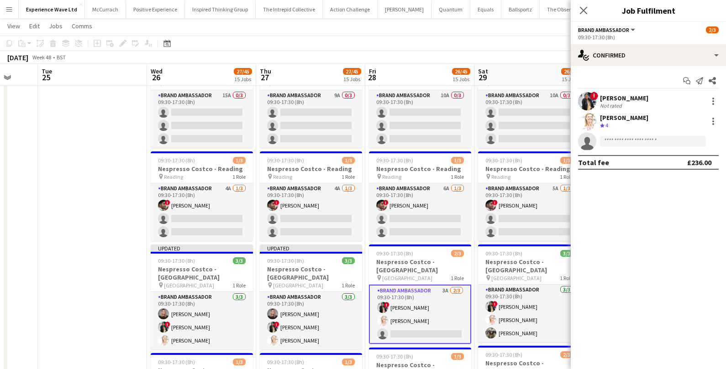
scroll to position [0, 289]
click at [665, 141] on input at bounding box center [653, 141] width 106 height 11
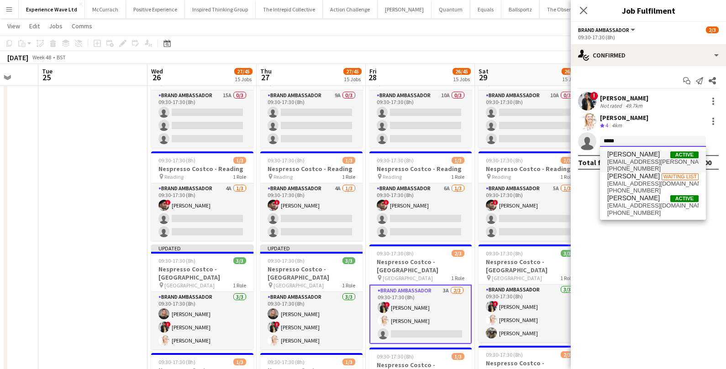
type input "*****"
click at [663, 164] on span "ashleighsue.moore@yahoo.com" at bounding box center [652, 161] width 91 height 7
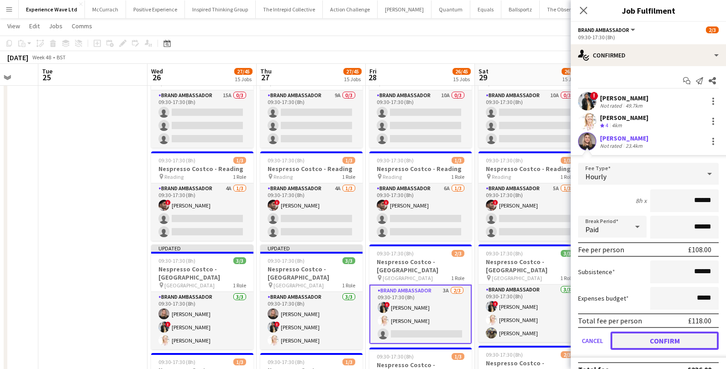
click at [655, 340] on button "Confirm" at bounding box center [664, 341] width 108 height 18
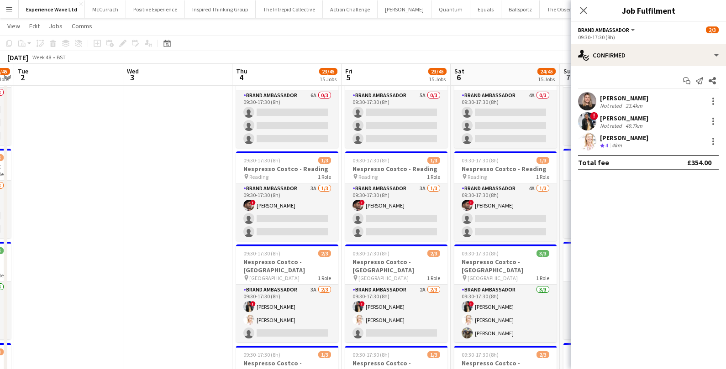
scroll to position [0, 315]
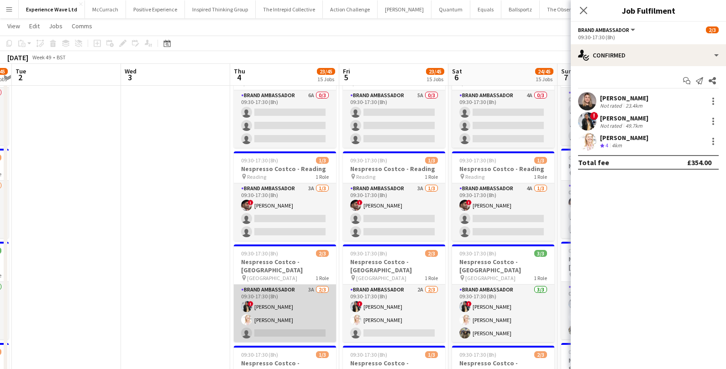
click at [286, 285] on app-card-role "Brand Ambassador 3A 2/3 09:30-17:30 (8h) ! Mary Shirley Gladson Karen Salvin si…" at bounding box center [285, 314] width 102 height 58
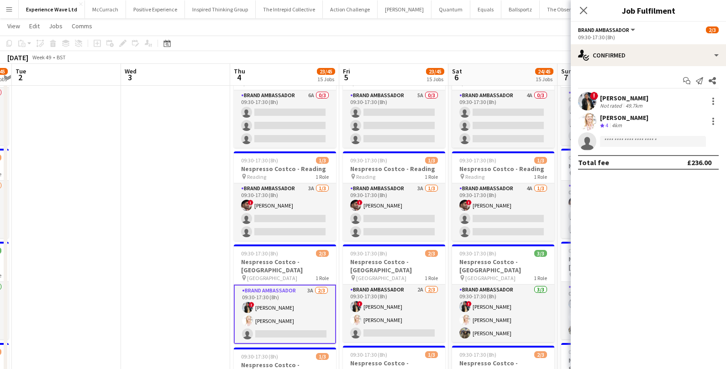
click at [642, 147] on app-invite-slot "single-neutral-actions" at bounding box center [648, 141] width 155 height 18
click at [637, 139] on input at bounding box center [653, 141] width 106 height 11
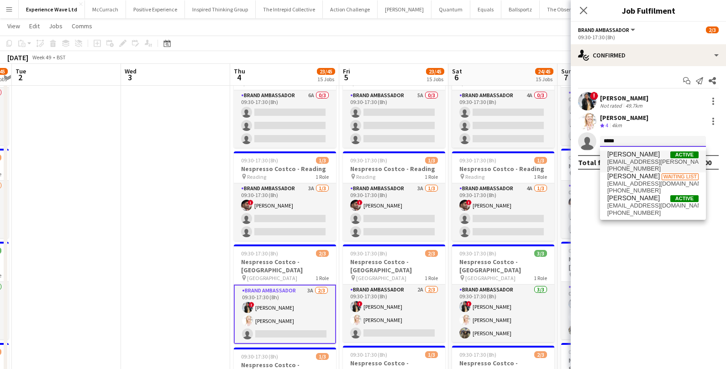
type input "*****"
click at [633, 157] on span "Ashleigh-Sue Moore" at bounding box center [633, 155] width 52 height 8
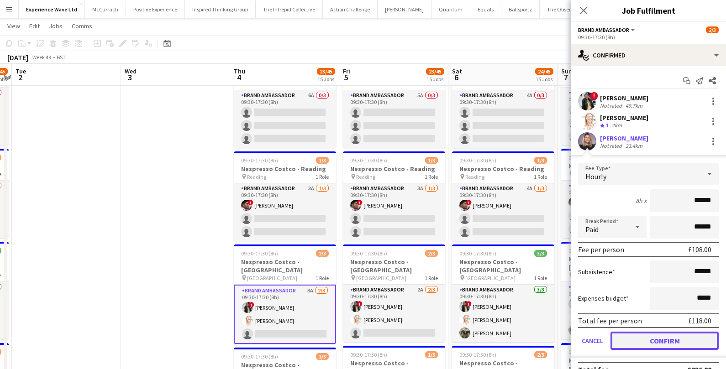
click at [634, 344] on button "Confirm" at bounding box center [664, 341] width 108 height 18
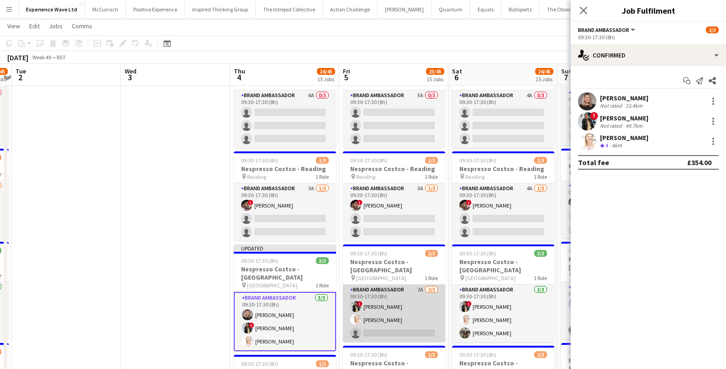
click at [410, 285] on app-card-role "Brand Ambassador 2A 2/3 09:30-17:30 (8h) ! Mary Shirley Gladson Karen Salvin si…" at bounding box center [394, 314] width 102 height 58
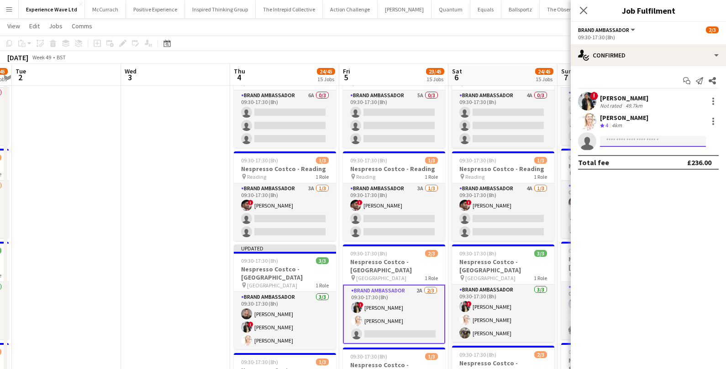
click at [634, 141] on input at bounding box center [653, 141] width 106 height 11
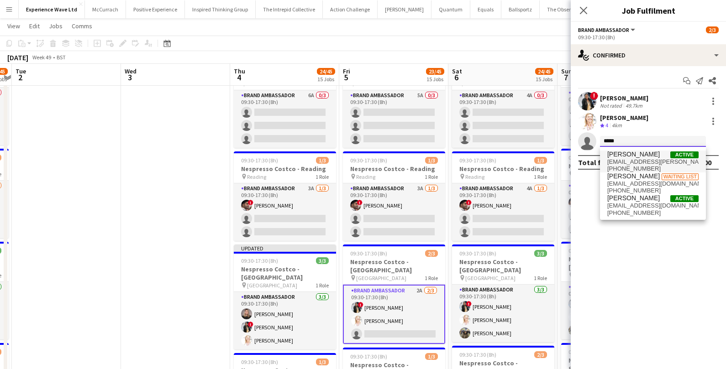
type input "*****"
click at [626, 165] on span "+447802773364" at bounding box center [652, 168] width 91 height 7
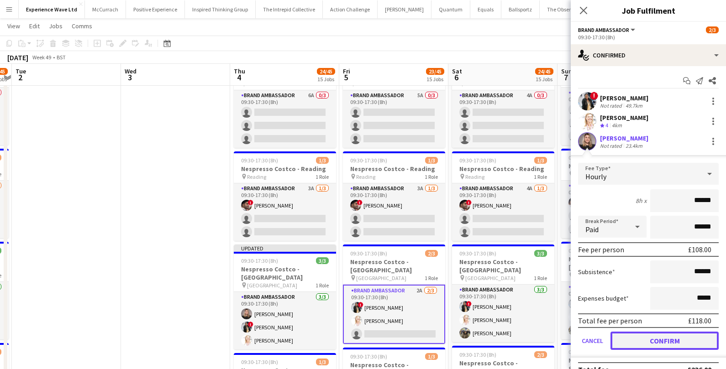
click at [632, 336] on button "Confirm" at bounding box center [664, 341] width 108 height 18
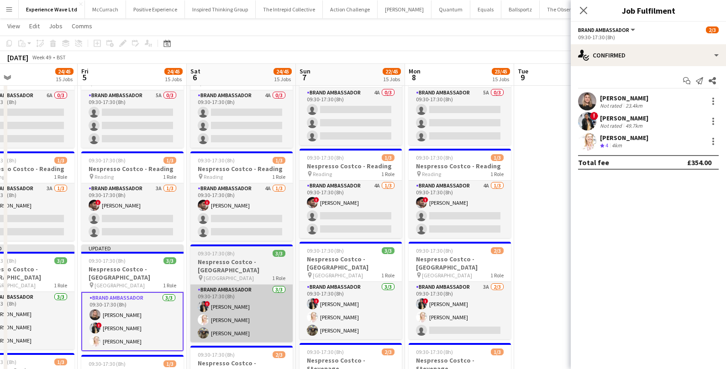
scroll to position [0, 359]
click at [478, 282] on app-card-role "Brand Ambassador 3A 2/3 09:30-17:30 (8h) ! Mary Shirley Gladson Karen Salvin si…" at bounding box center [459, 311] width 102 height 58
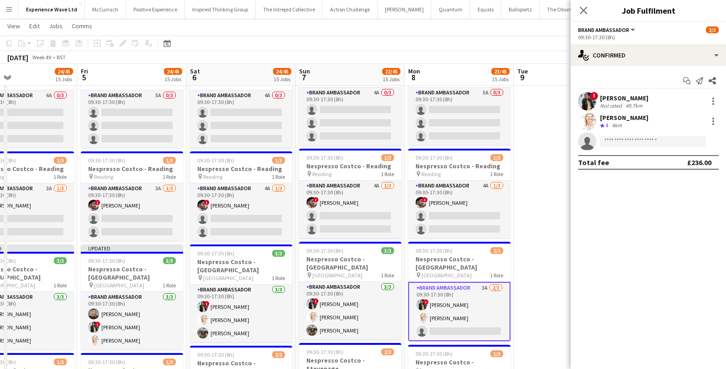
click at [628, 133] on app-invite-slot "single-neutral-actions" at bounding box center [648, 141] width 155 height 18
click at [623, 140] on input at bounding box center [653, 141] width 106 height 11
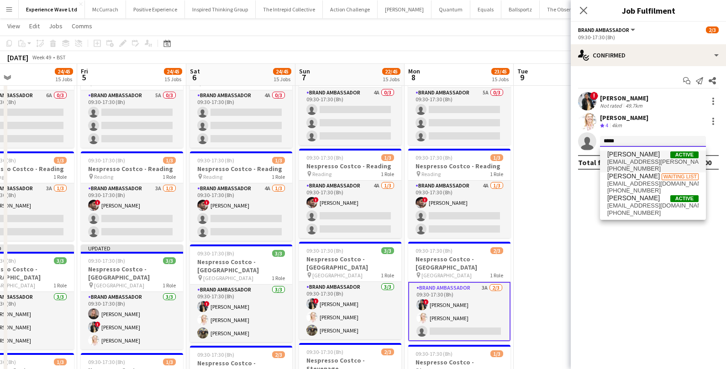
type input "*****"
click at [623, 155] on span "Ashleigh-Sue Moore" at bounding box center [633, 155] width 52 height 8
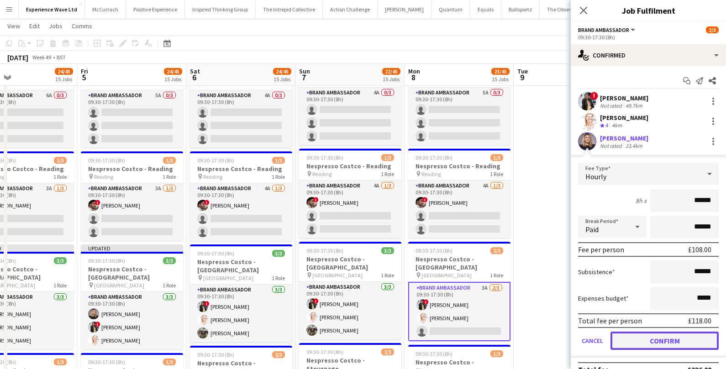
click at [639, 342] on button "Confirm" at bounding box center [664, 341] width 108 height 18
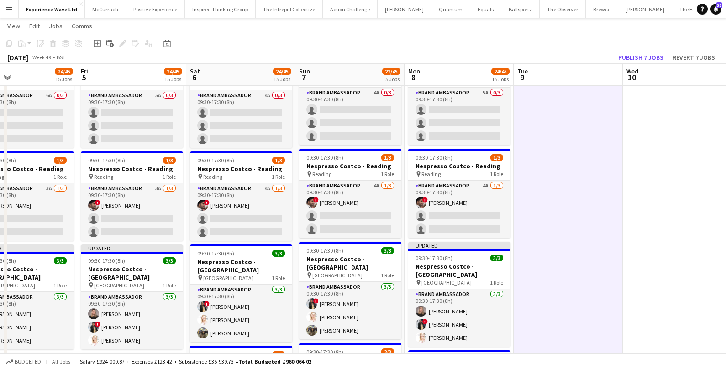
click at [638, 69] on app-board-header-date "Wed 10" at bounding box center [677, 75] width 109 height 22
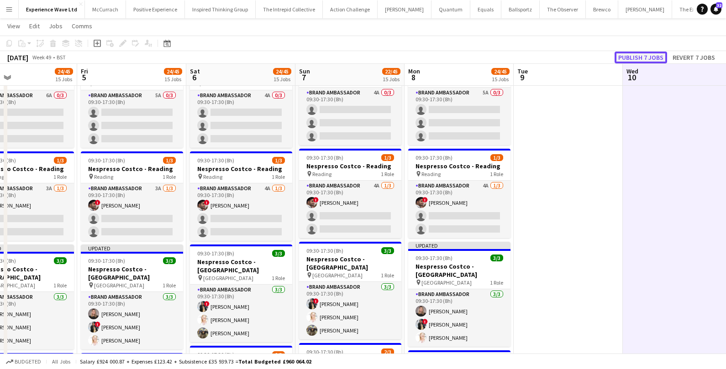
click at [641, 56] on button "Publish 7 jobs" at bounding box center [640, 58] width 52 height 12
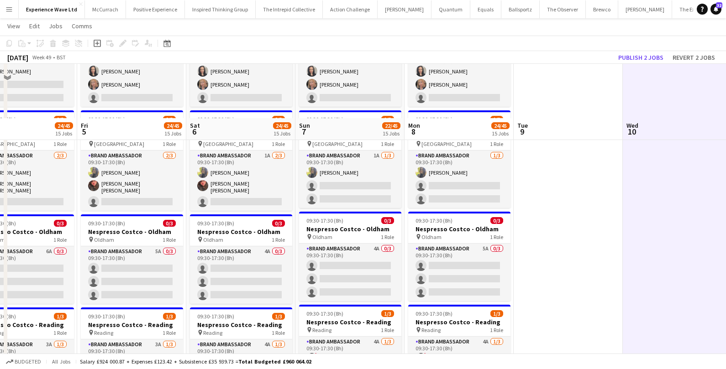
scroll to position [689, 0]
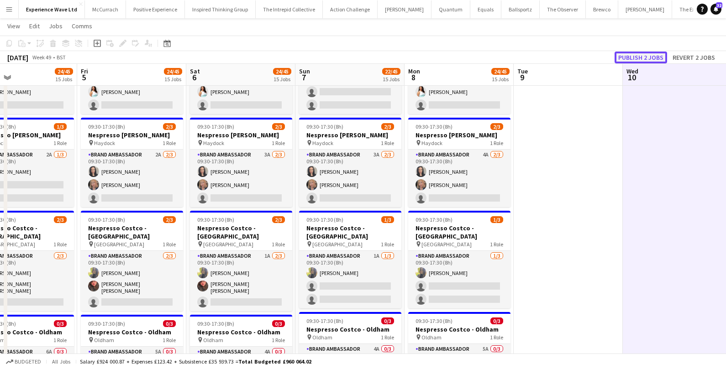
click at [639, 55] on button "Publish 2 jobs" at bounding box center [640, 58] width 52 height 12
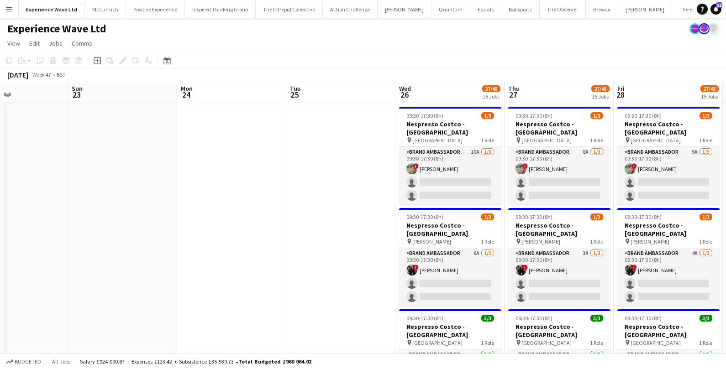
scroll to position [0, 227]
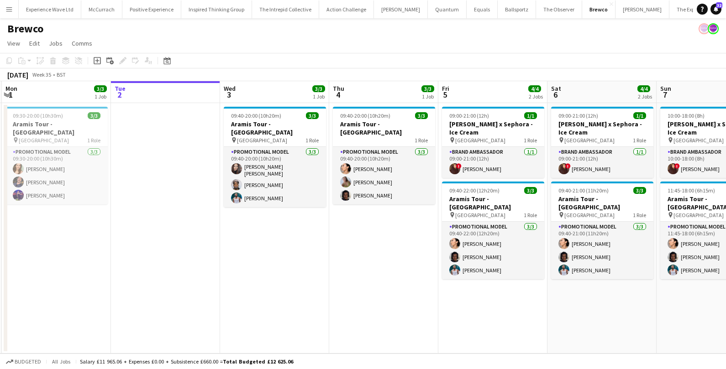
scroll to position [0, 207]
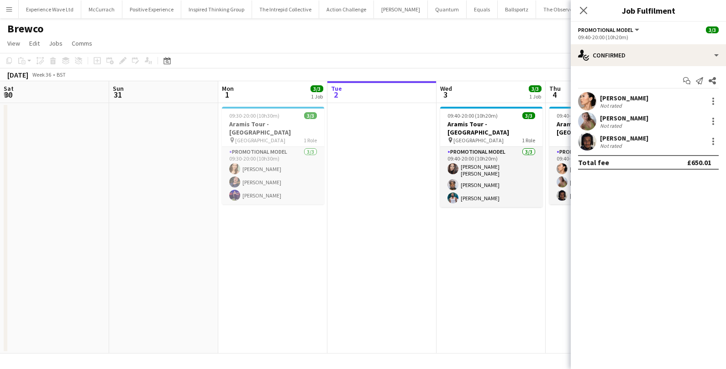
scroll to position [0, 314]
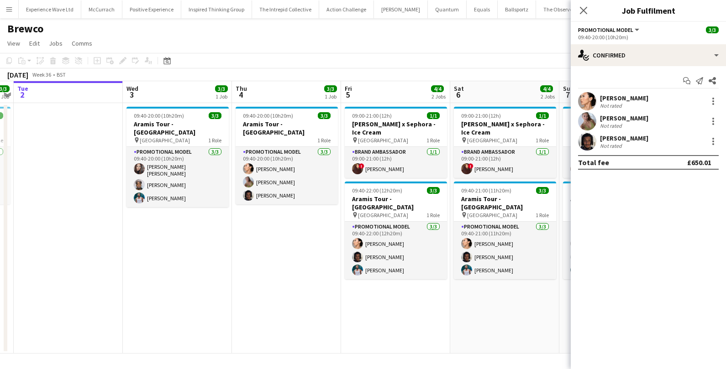
click at [11, 13] on button "Menu" at bounding box center [9, 9] width 18 height 18
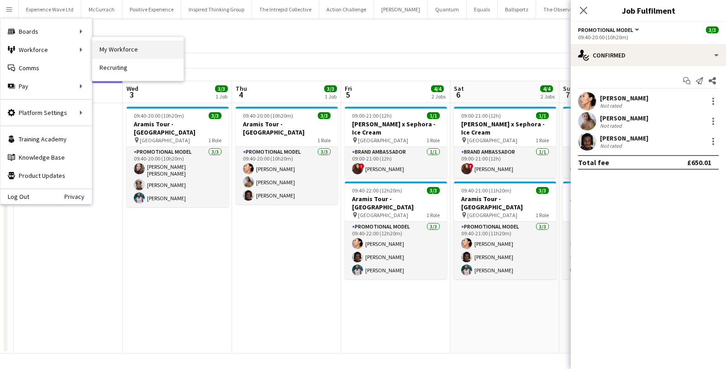
click at [128, 50] on link "My Workforce" at bounding box center [137, 50] width 91 height 18
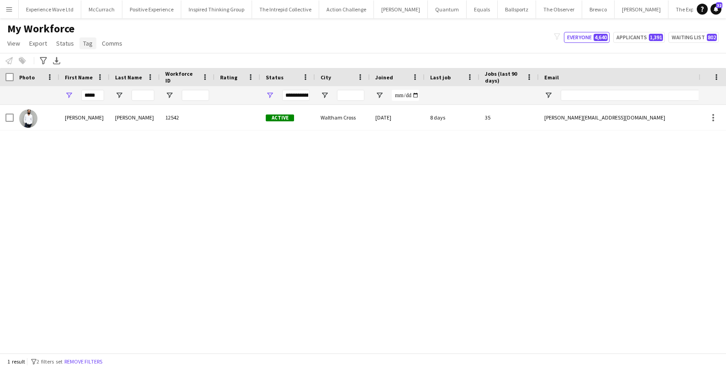
click at [83, 42] on span "Tag" at bounding box center [88, 43] width 10 height 8
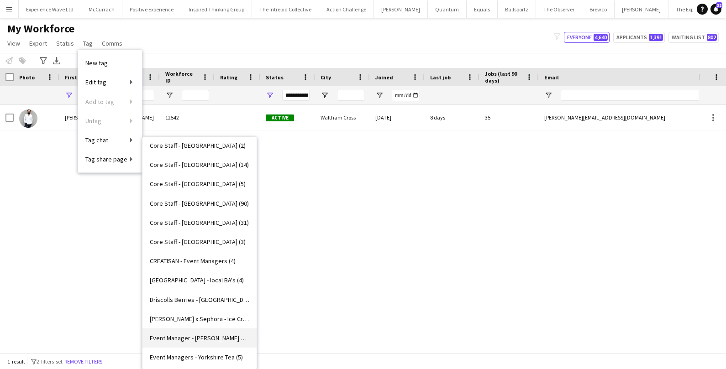
scroll to position [481, 0]
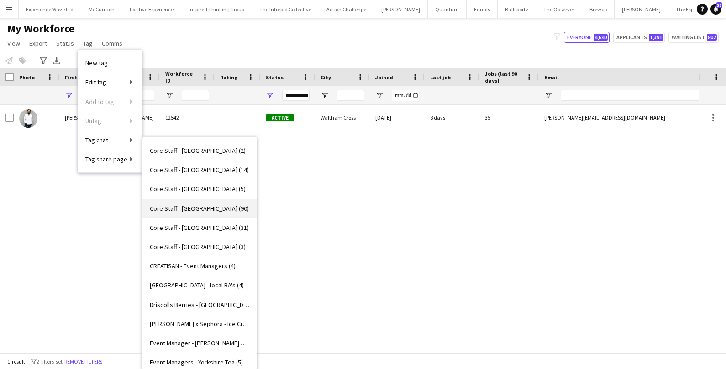
click at [195, 207] on span "Core Staff - [GEOGRAPHIC_DATA] (90)" at bounding box center [199, 208] width 99 height 8
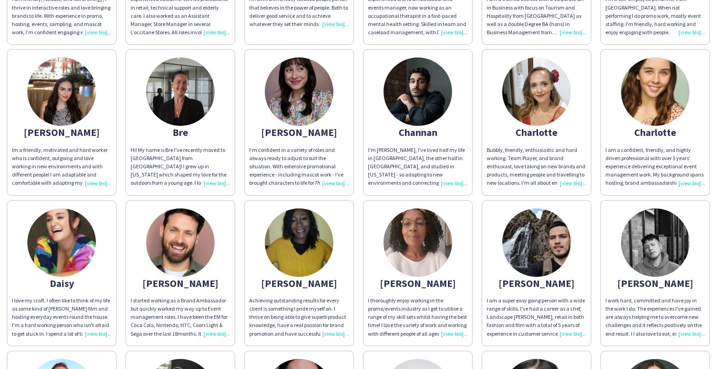
scroll to position [317, 0]
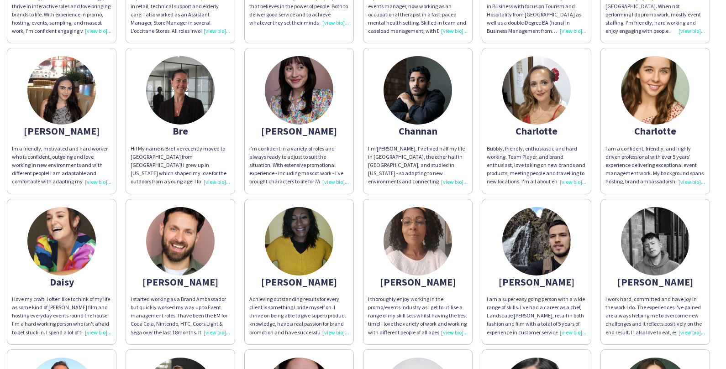
click at [186, 230] on img at bounding box center [180, 241] width 68 height 68
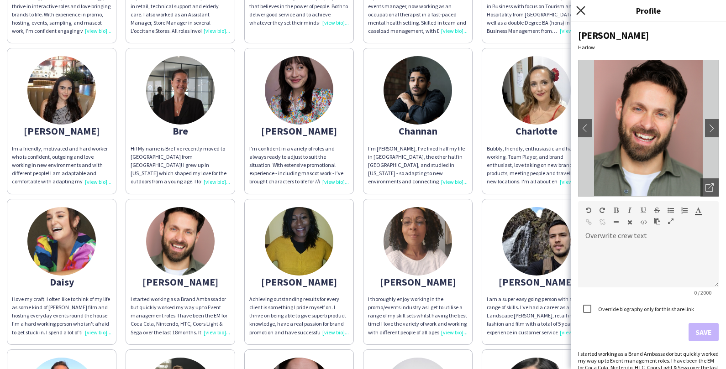
click at [577, 13] on icon "Close pop-in" at bounding box center [580, 10] width 9 height 9
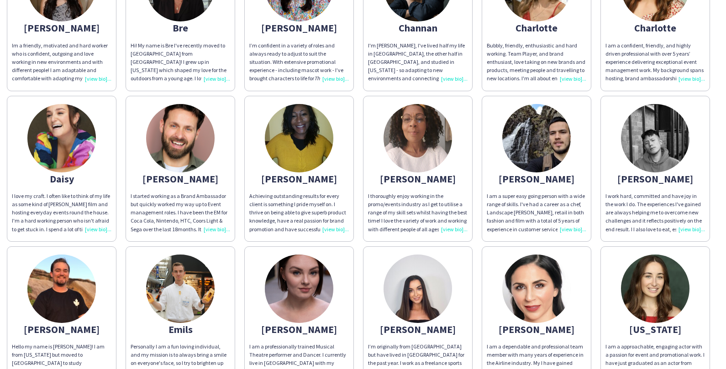
scroll to position [416, 0]
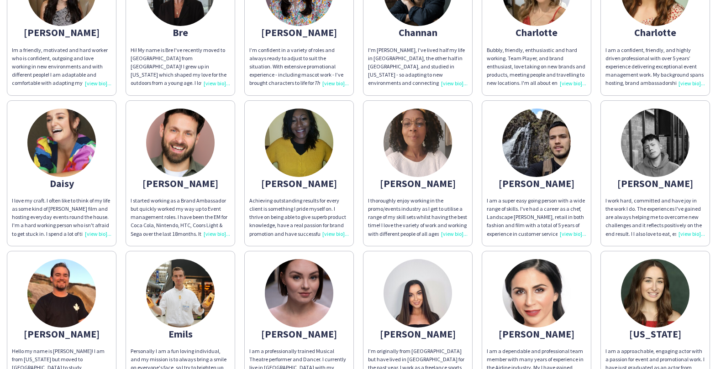
click at [196, 167] on img at bounding box center [180, 143] width 68 height 68
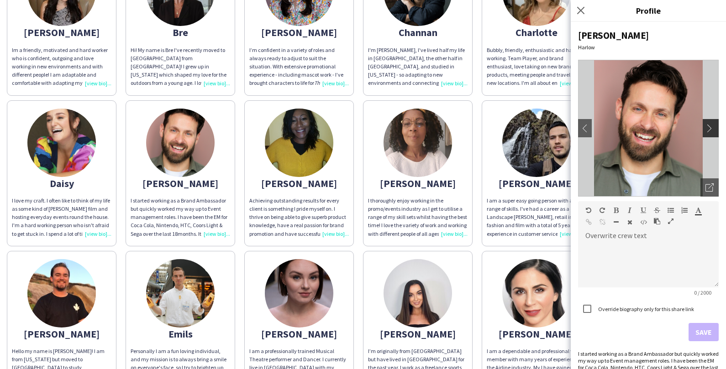
click at [709, 132] on button "chevron-right" at bounding box center [711, 128] width 18 height 18
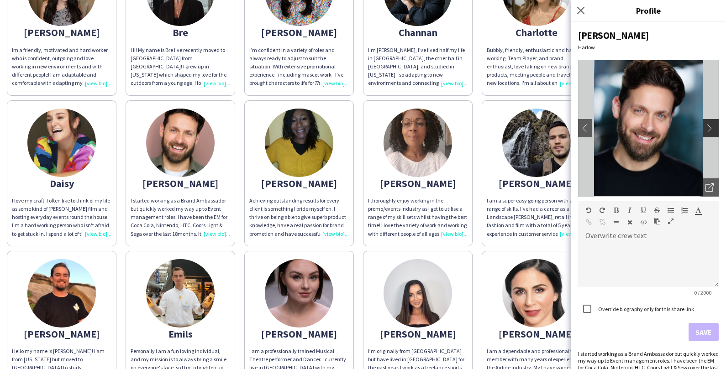
click at [709, 132] on button "chevron-right" at bounding box center [711, 128] width 18 height 18
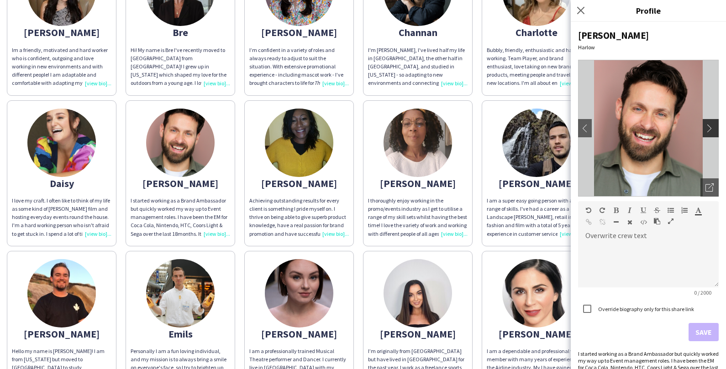
click at [709, 132] on button "chevron-right" at bounding box center [711, 128] width 18 height 18
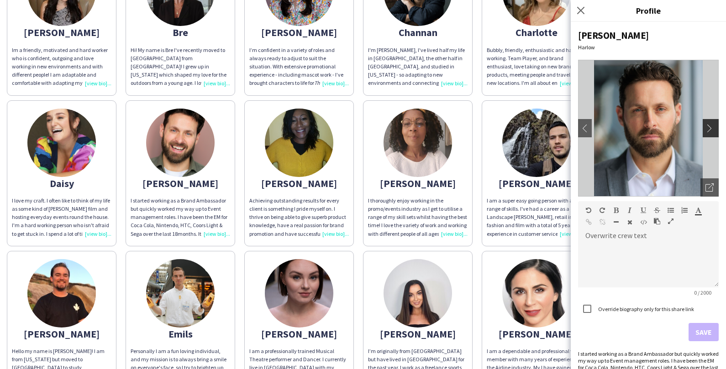
scroll to position [29, 0]
